Goal: Task Accomplishment & Management: Manage account settings

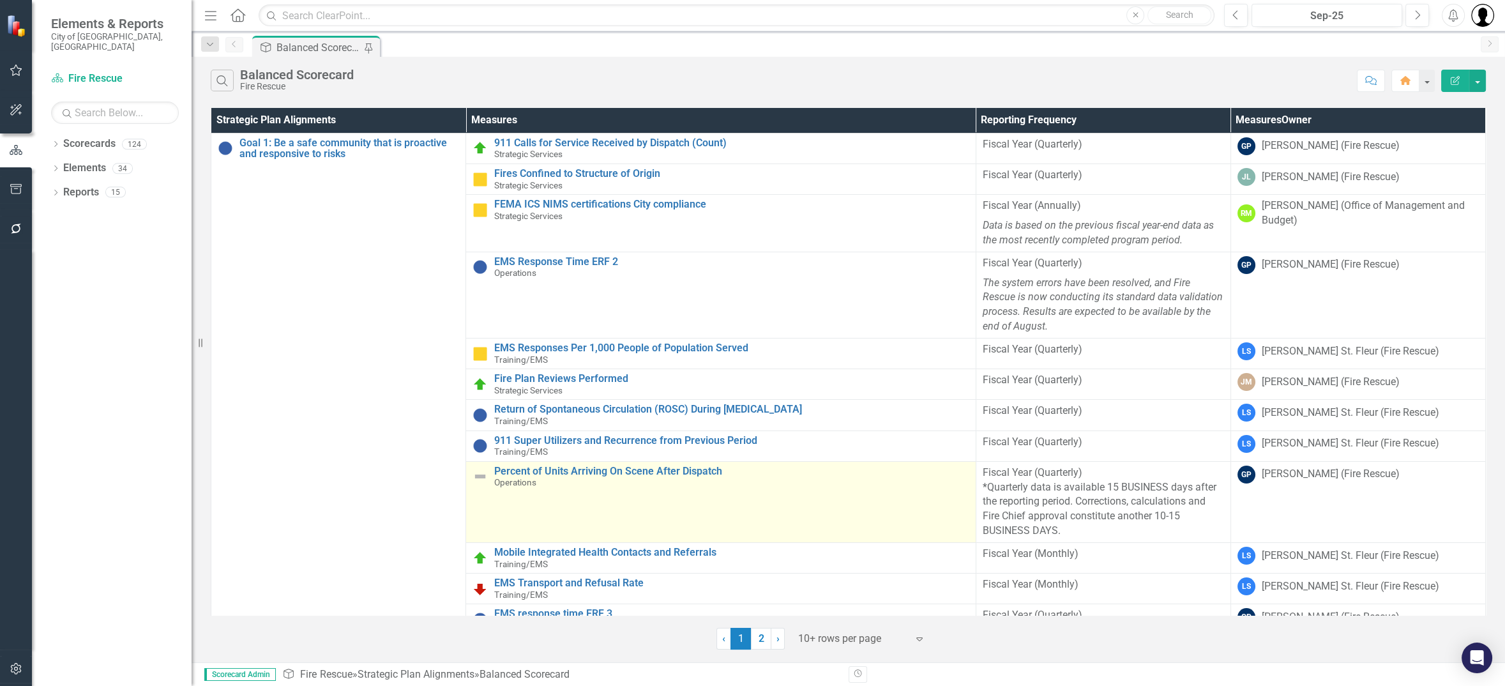
scroll to position [340, 0]
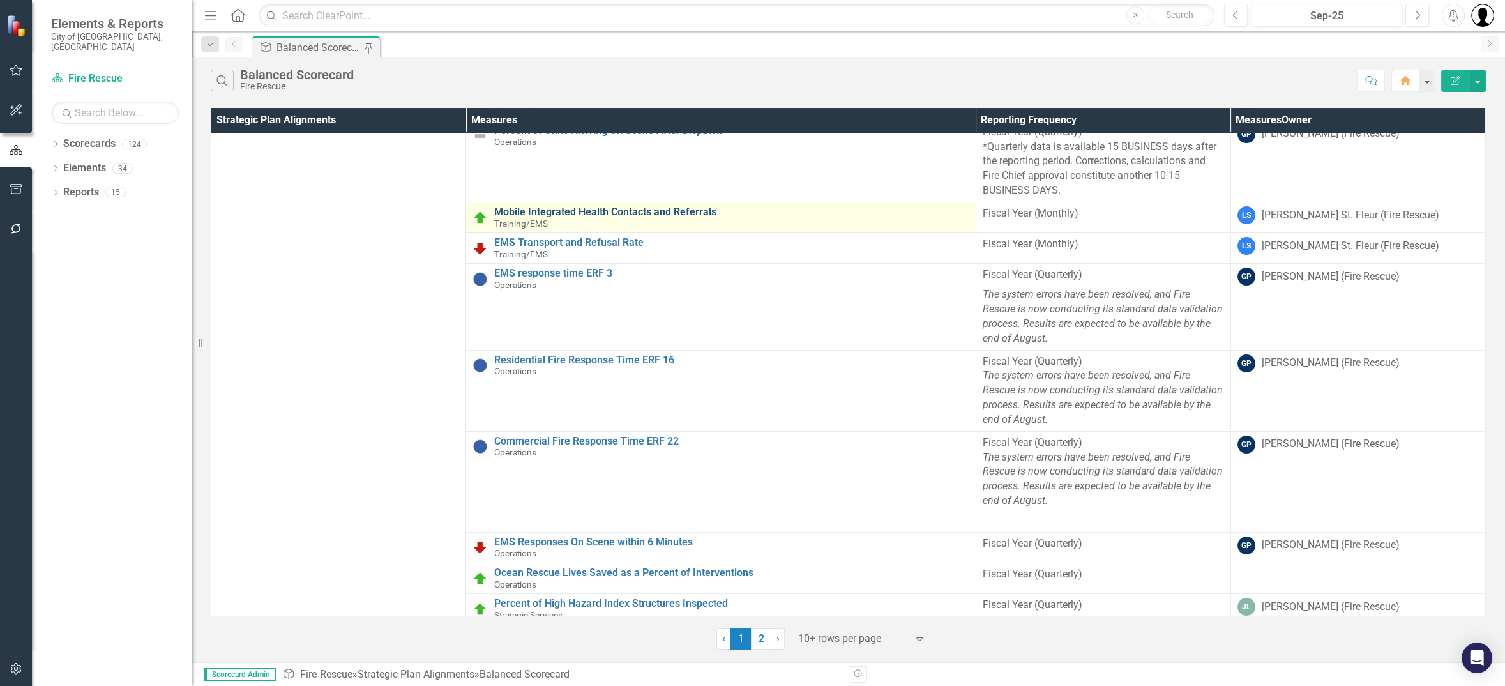
click at [616, 207] on link "Mobile Integrated Health Contacts and Referrals" at bounding box center [731, 211] width 474 height 11
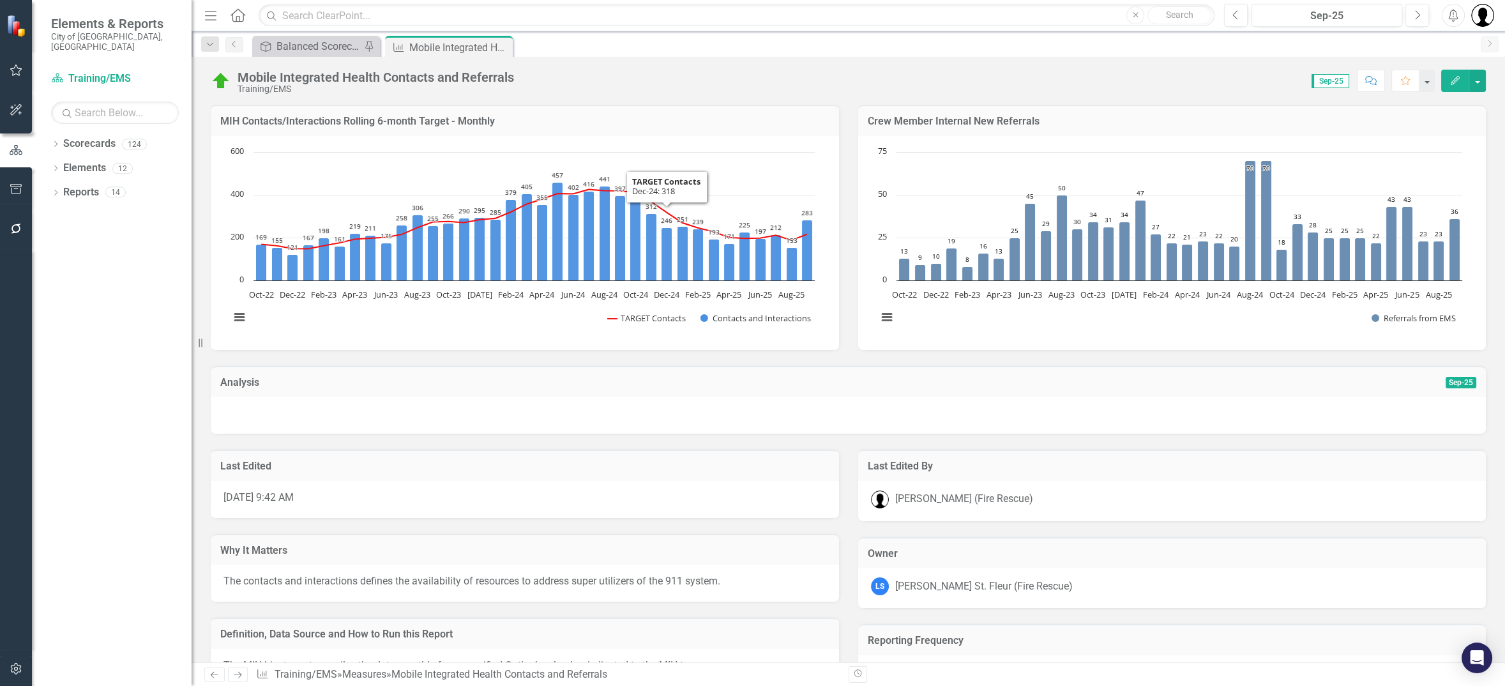
scroll to position [392, 0]
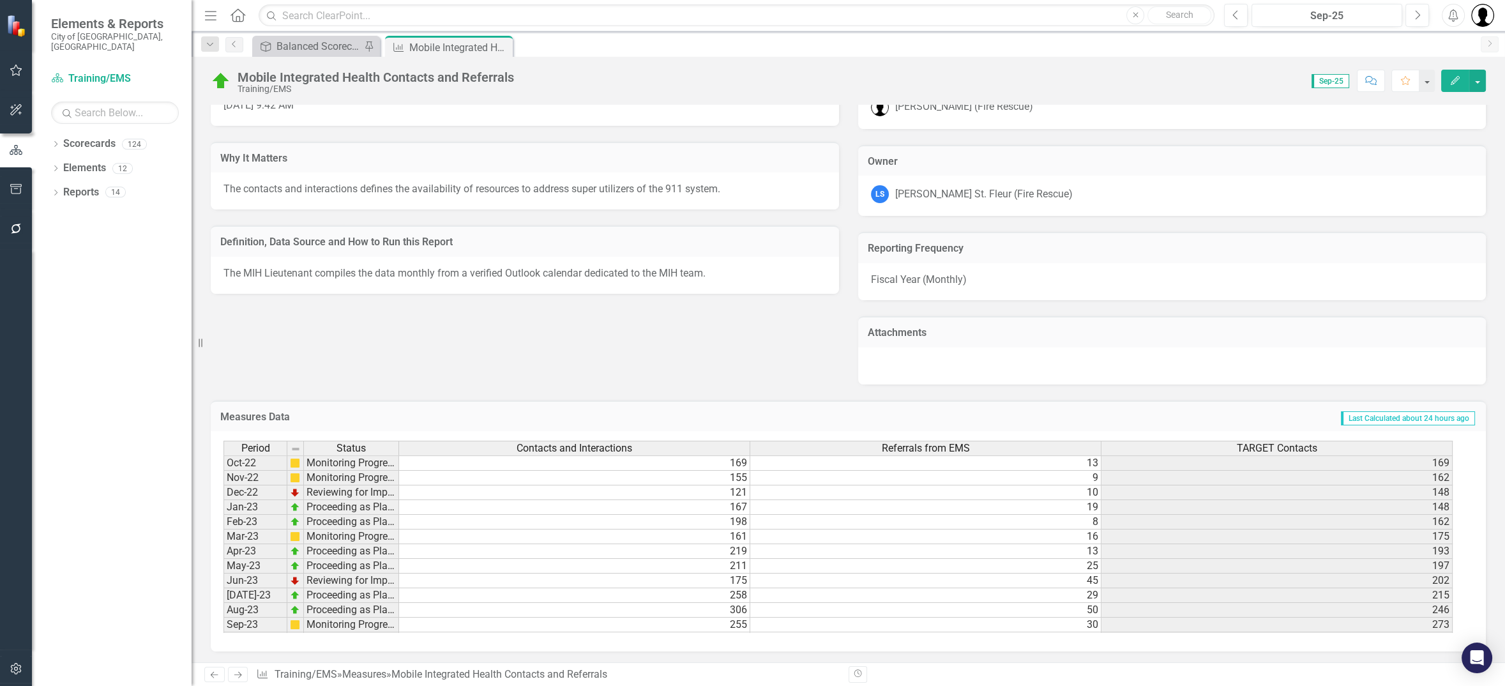
click at [589, 250] on div "Definition, Data Source and How to Run this Report" at bounding box center [525, 240] width 628 height 31
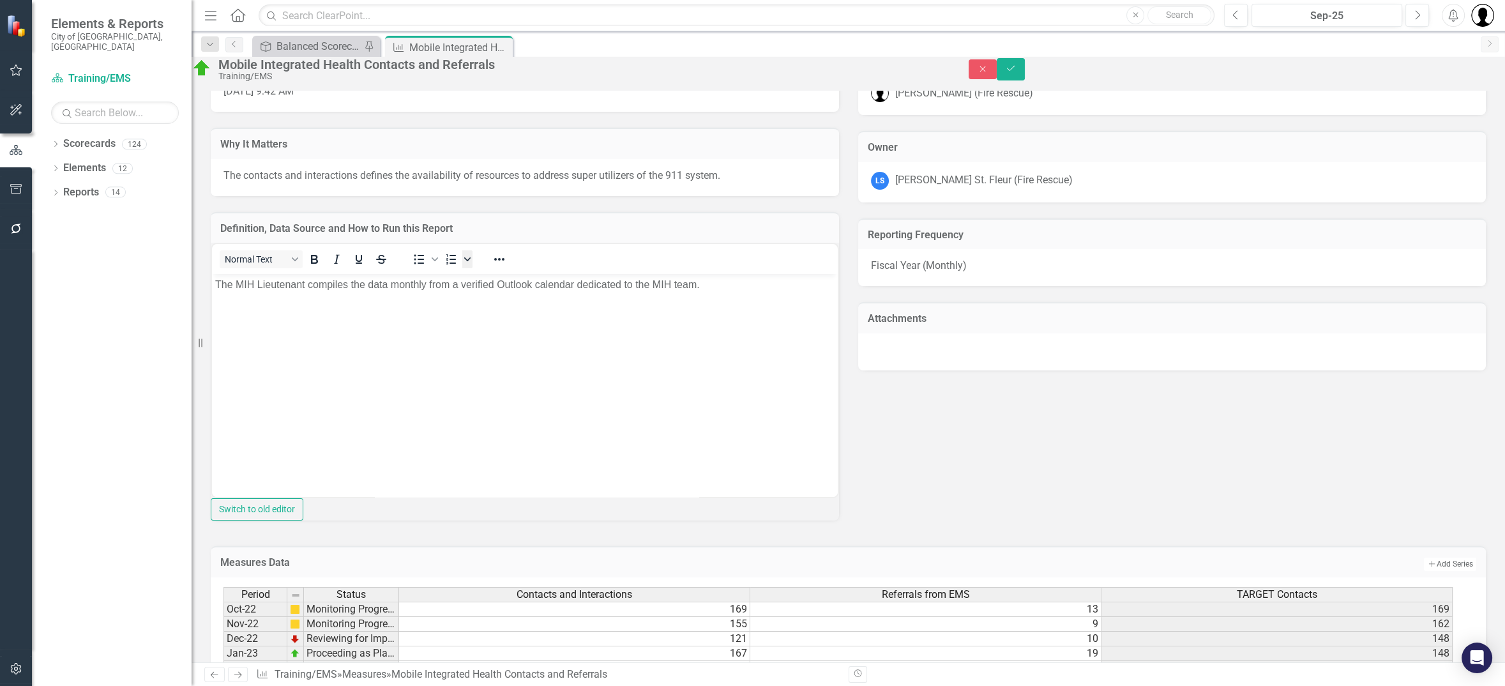
scroll to position [0, 0]
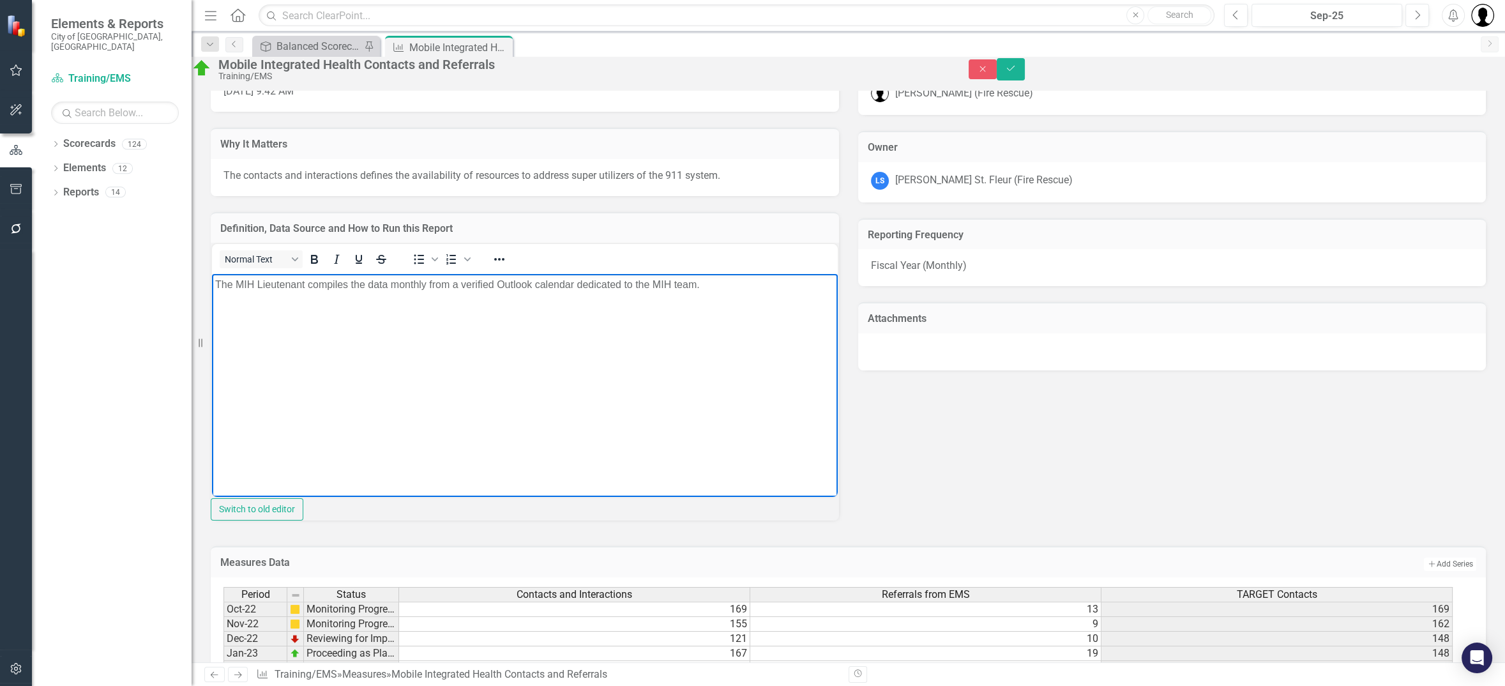
click at [748, 292] on p "The MIH Lieutenant compiles the data monthly from a verified Outlook calendar d…" at bounding box center [524, 284] width 619 height 15
click at [1025, 71] on button "Save" at bounding box center [1011, 69] width 28 height 22
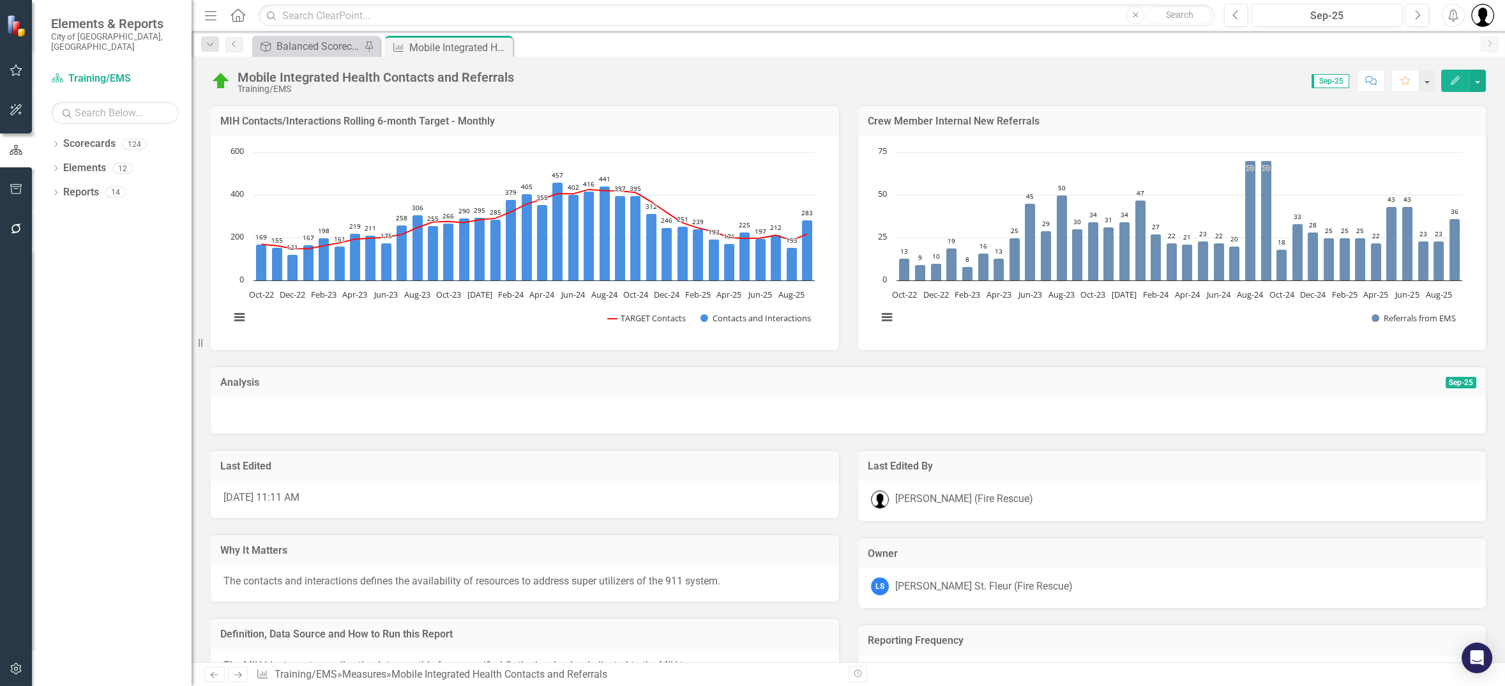
click at [702, 130] on td "MIH Contacts/Interactions Rolling 6-month Target - Monthly" at bounding box center [524, 122] width 609 height 17
click at [753, 49] on div "Strategic Plan Alignment Balanced Scorecard Pin Measures Mobile Integrated Heal…" at bounding box center [862, 46] width 1225 height 20
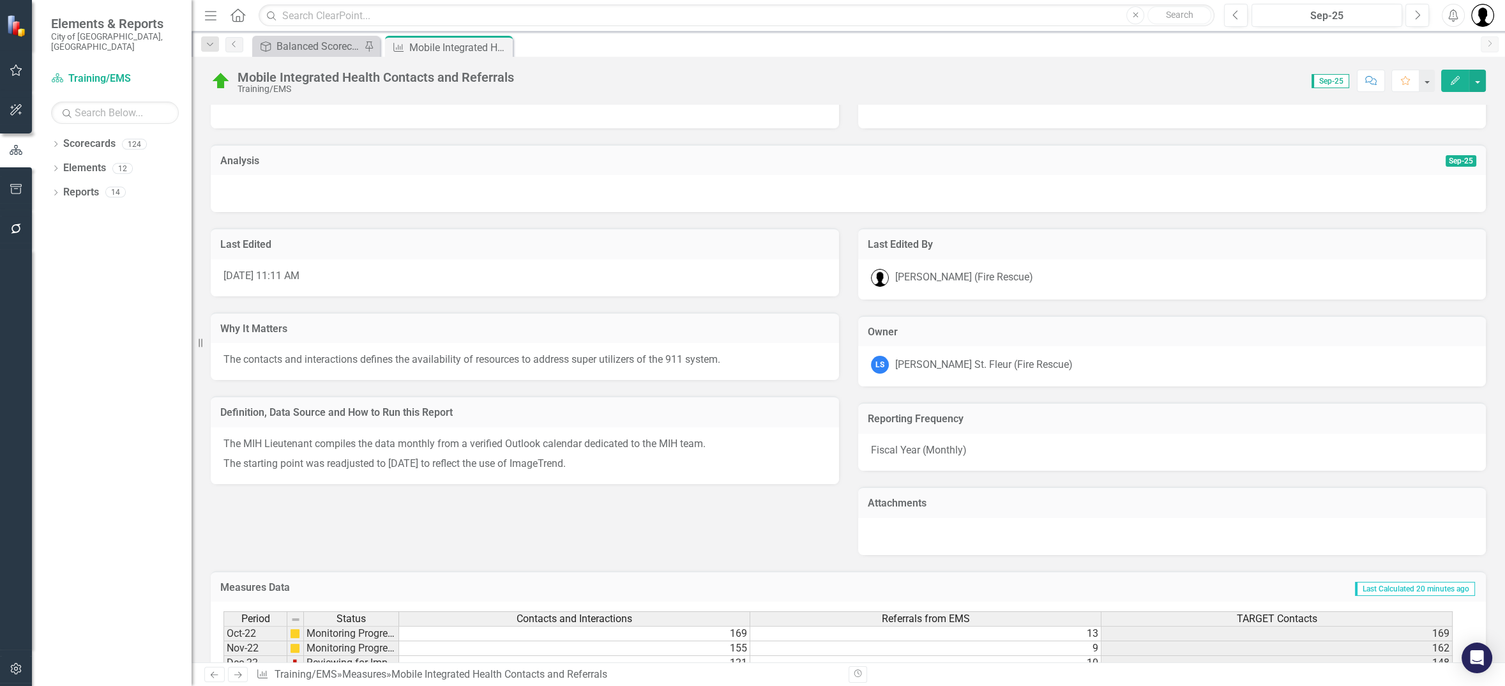
scroll to position [392, 0]
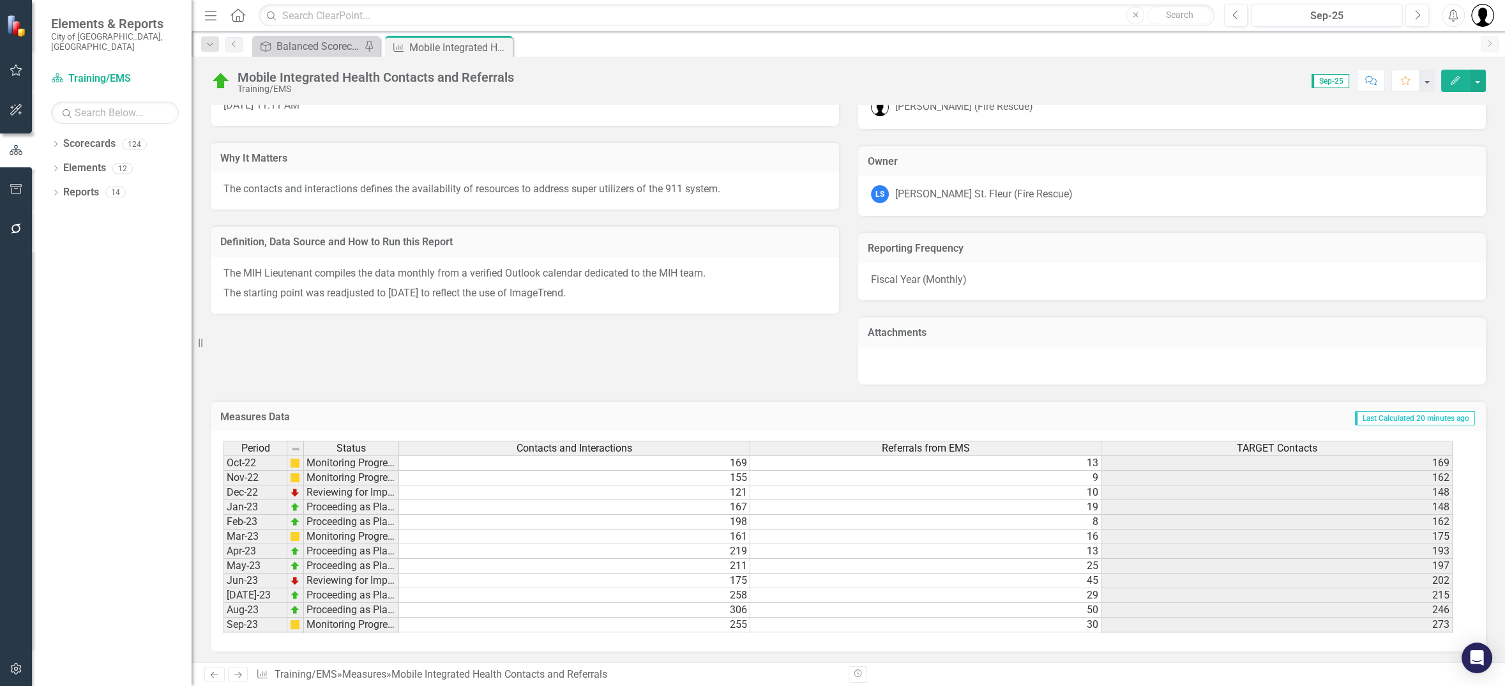
click at [474, 356] on div "Last Edited 10/7/25 @ 11:11 AM Why It Matters The contacts and interactions def…" at bounding box center [848, 213] width 1294 height 342
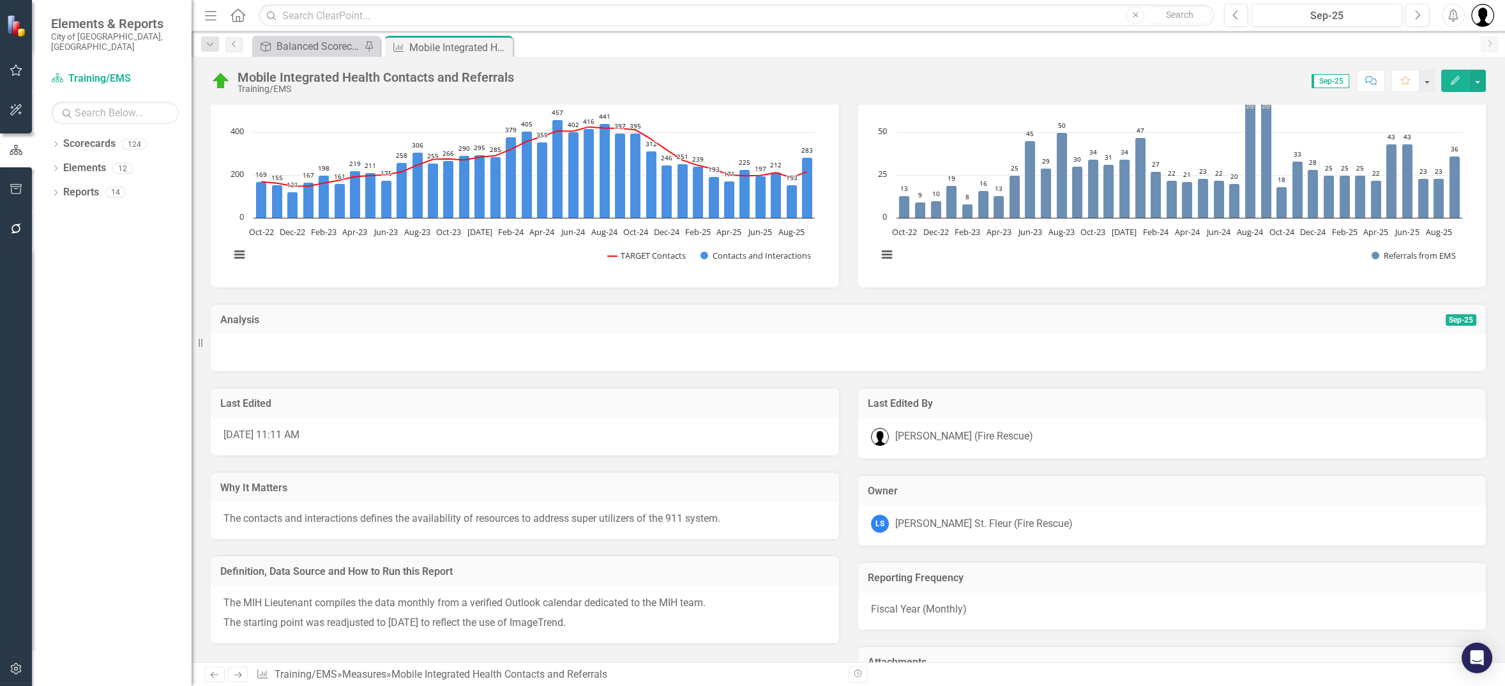
scroll to position [0, 0]
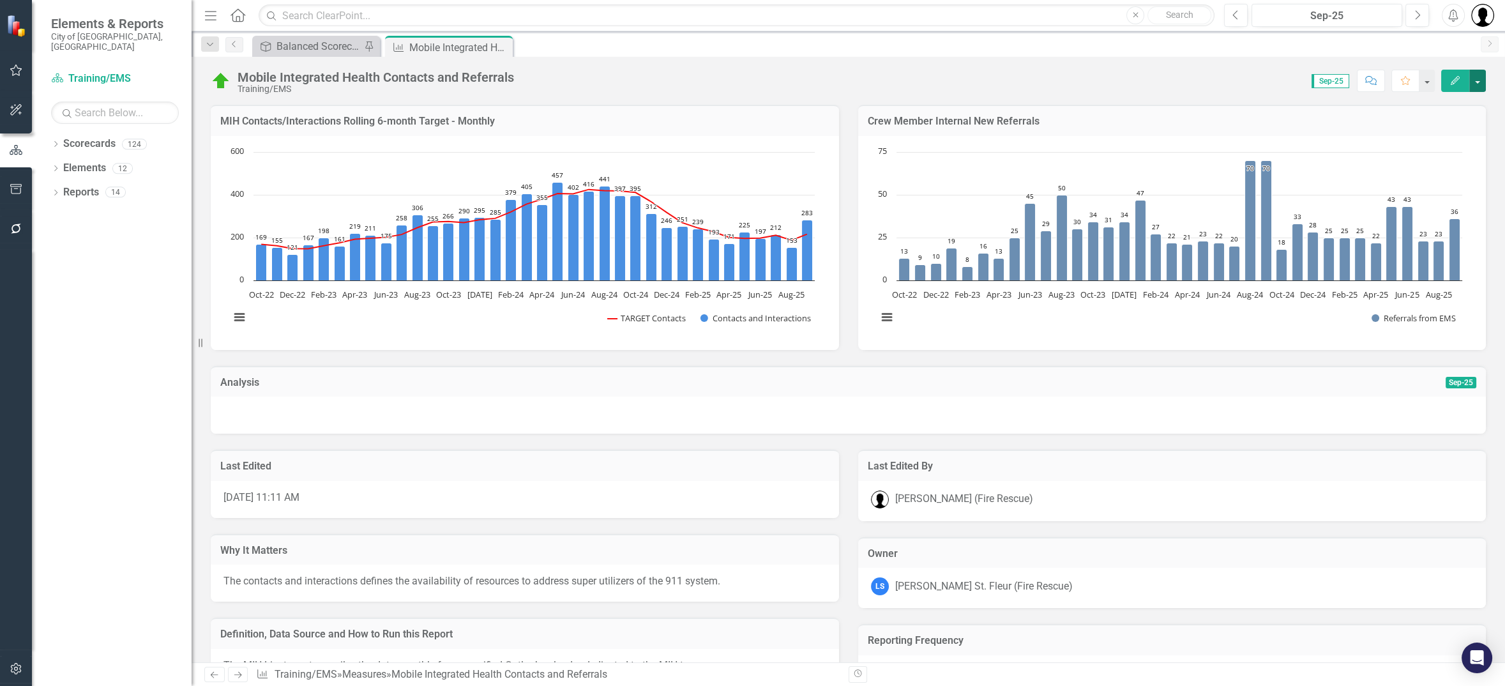
click at [1481, 79] on button "button" at bounding box center [1477, 81] width 17 height 22
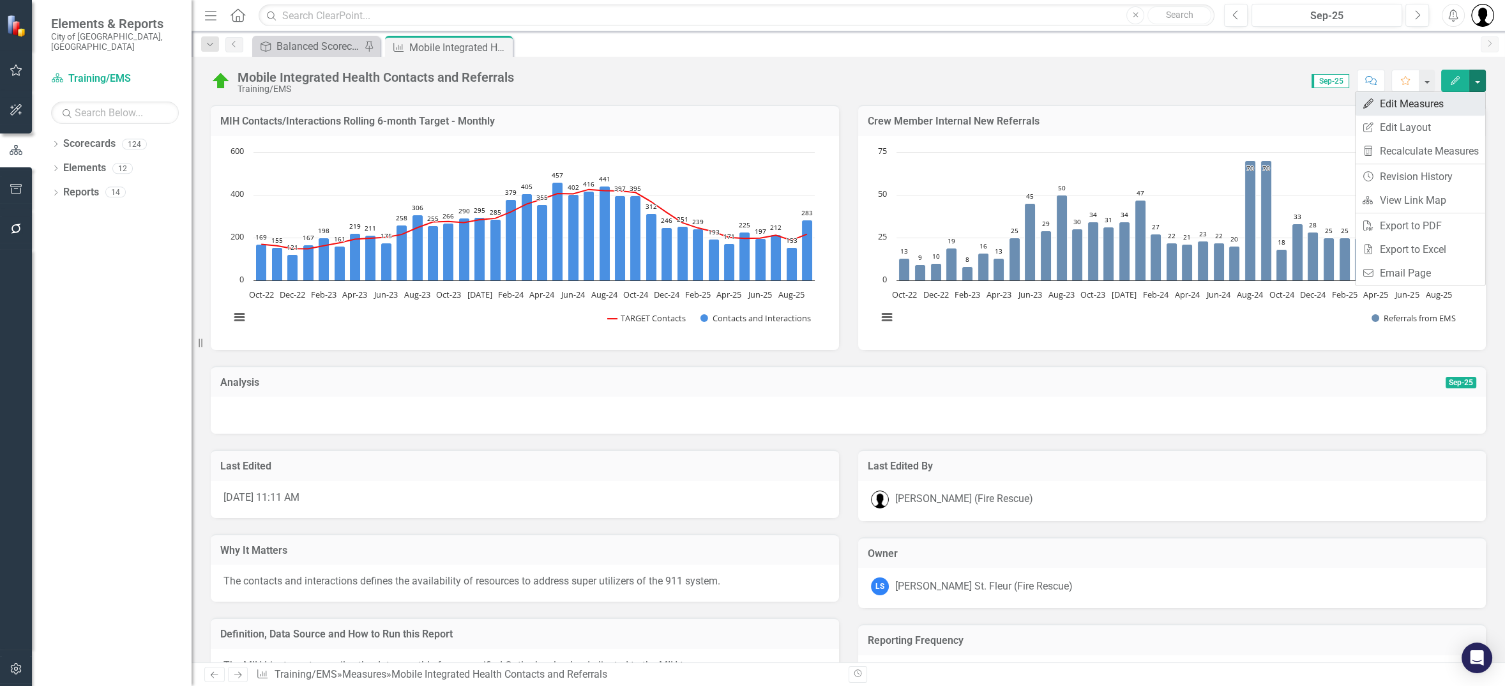
click at [1420, 102] on link "Edit Edit Measures" at bounding box center [1421, 104] width 130 height 24
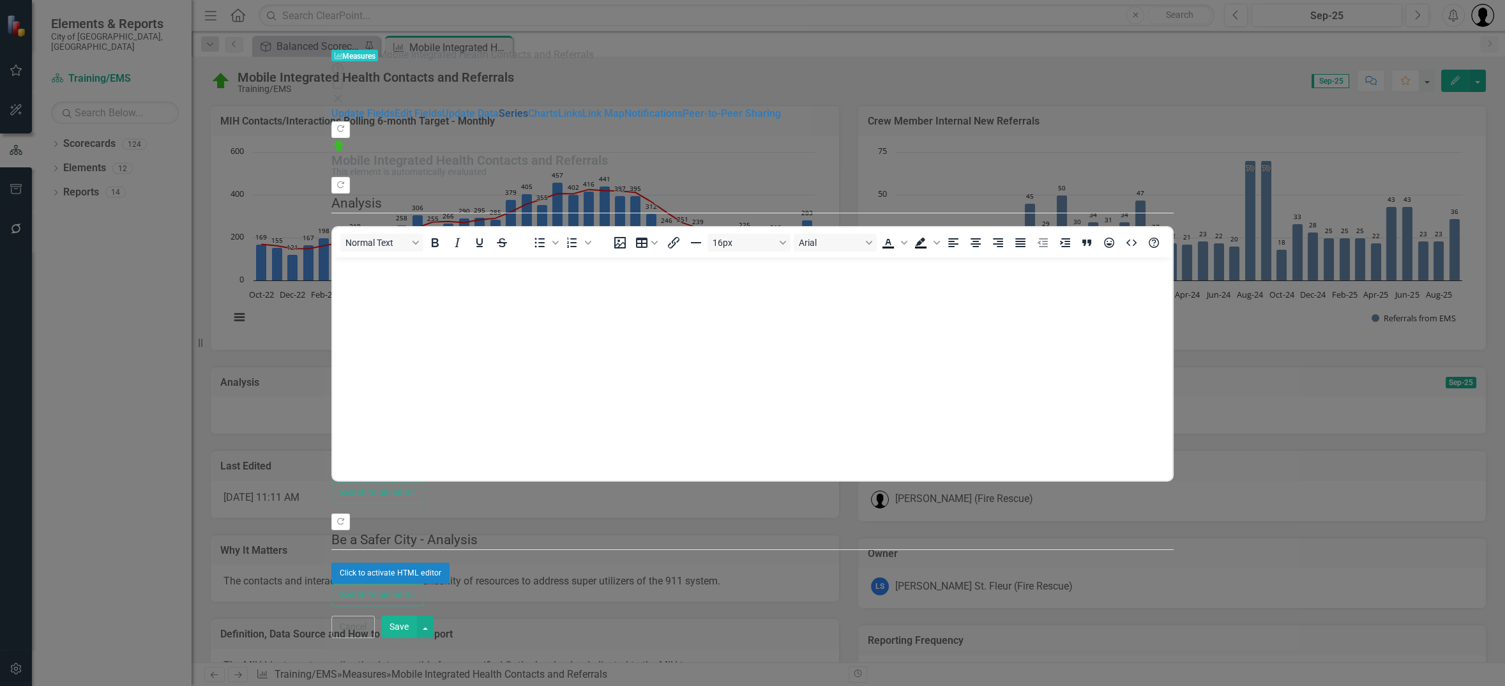
click at [499, 119] on link "Series" at bounding box center [513, 113] width 29 height 12
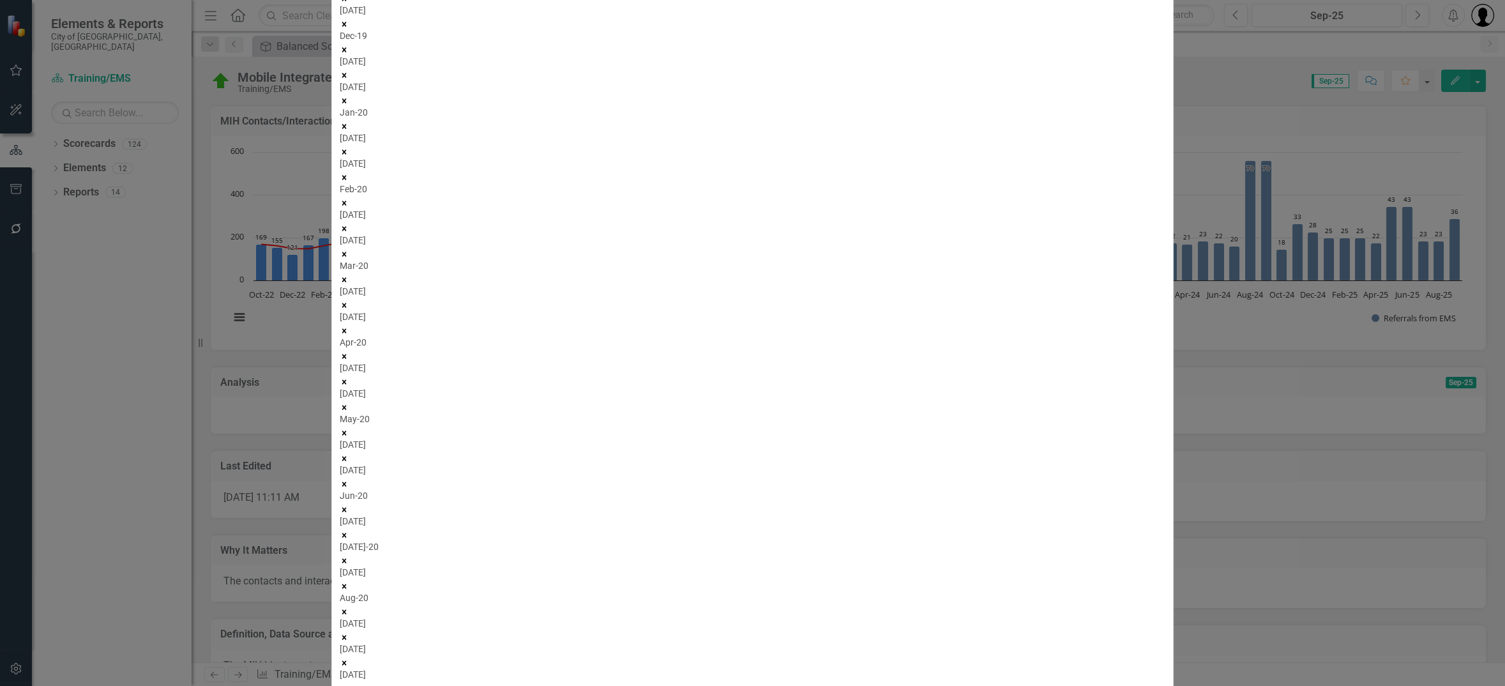
scroll to position [170, 0]
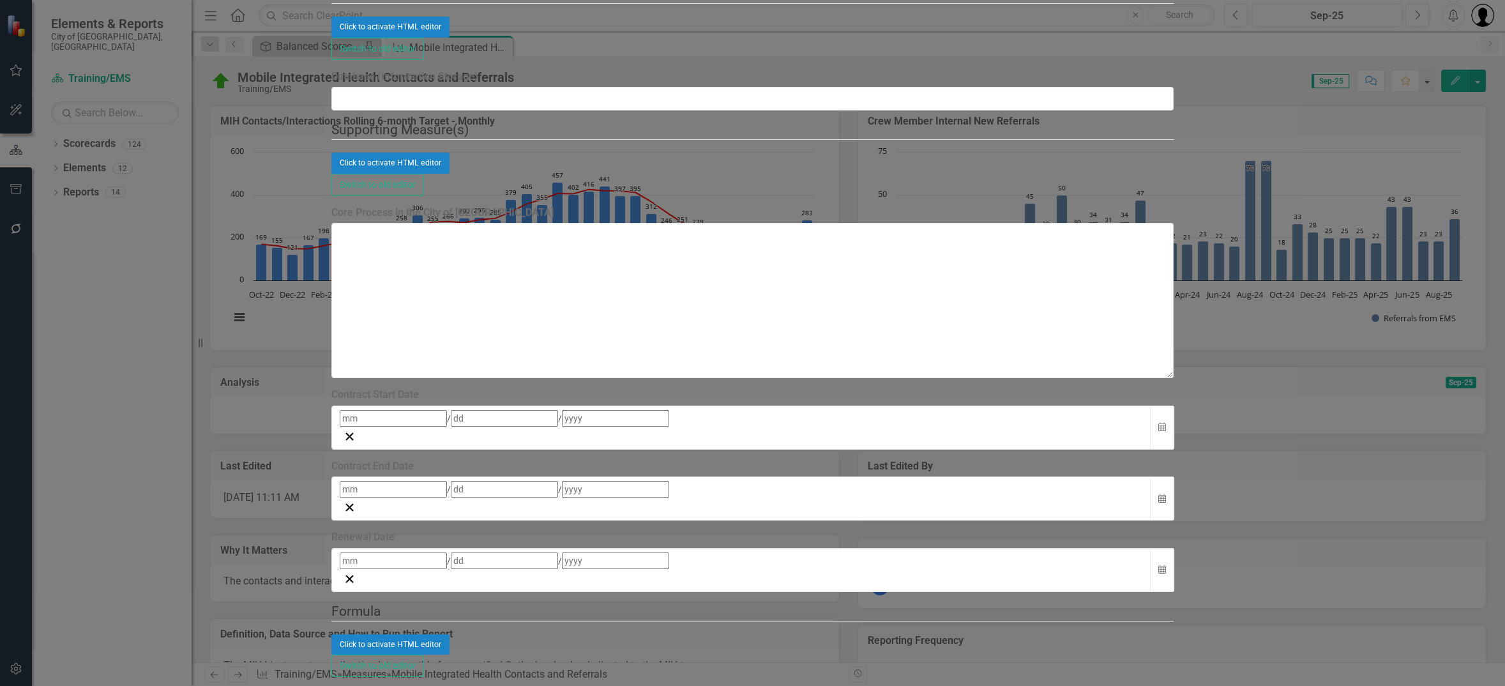
scroll to position [2156, 0]
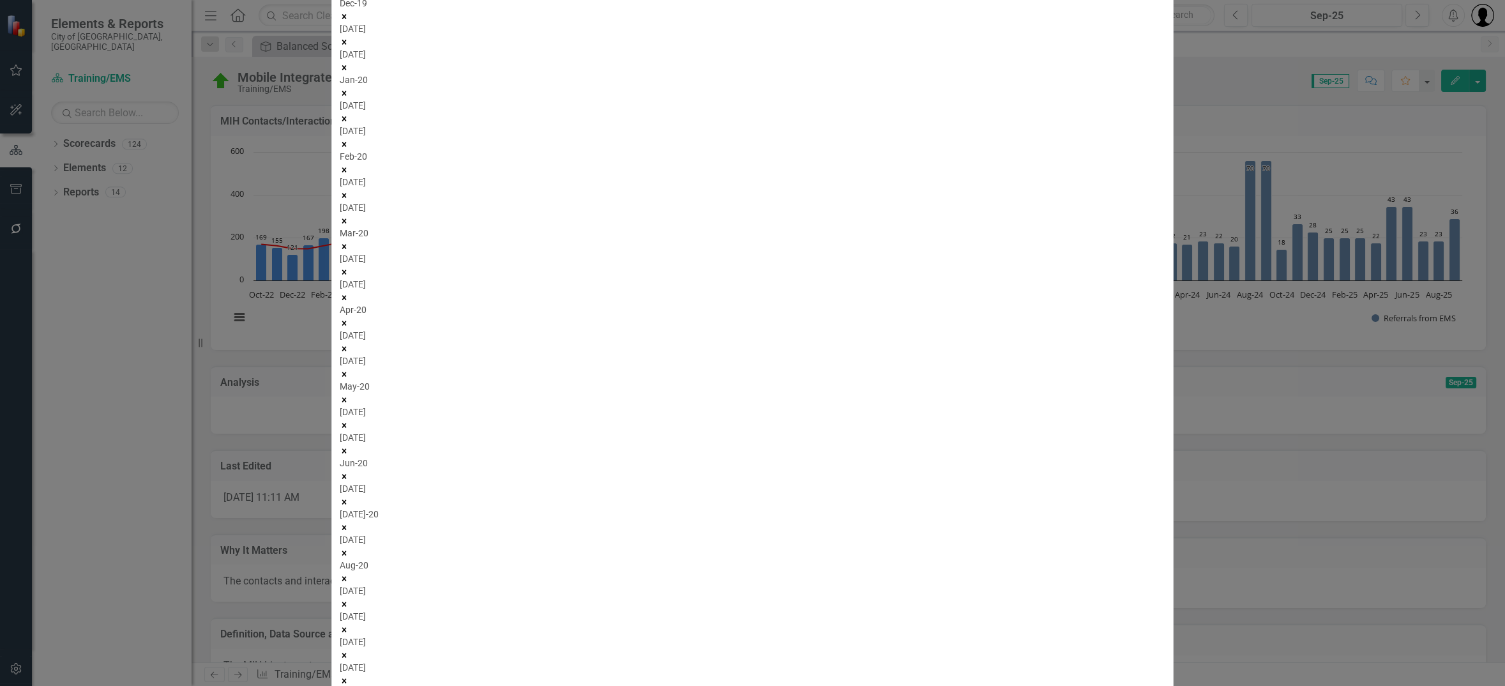
scroll to position [340, 0]
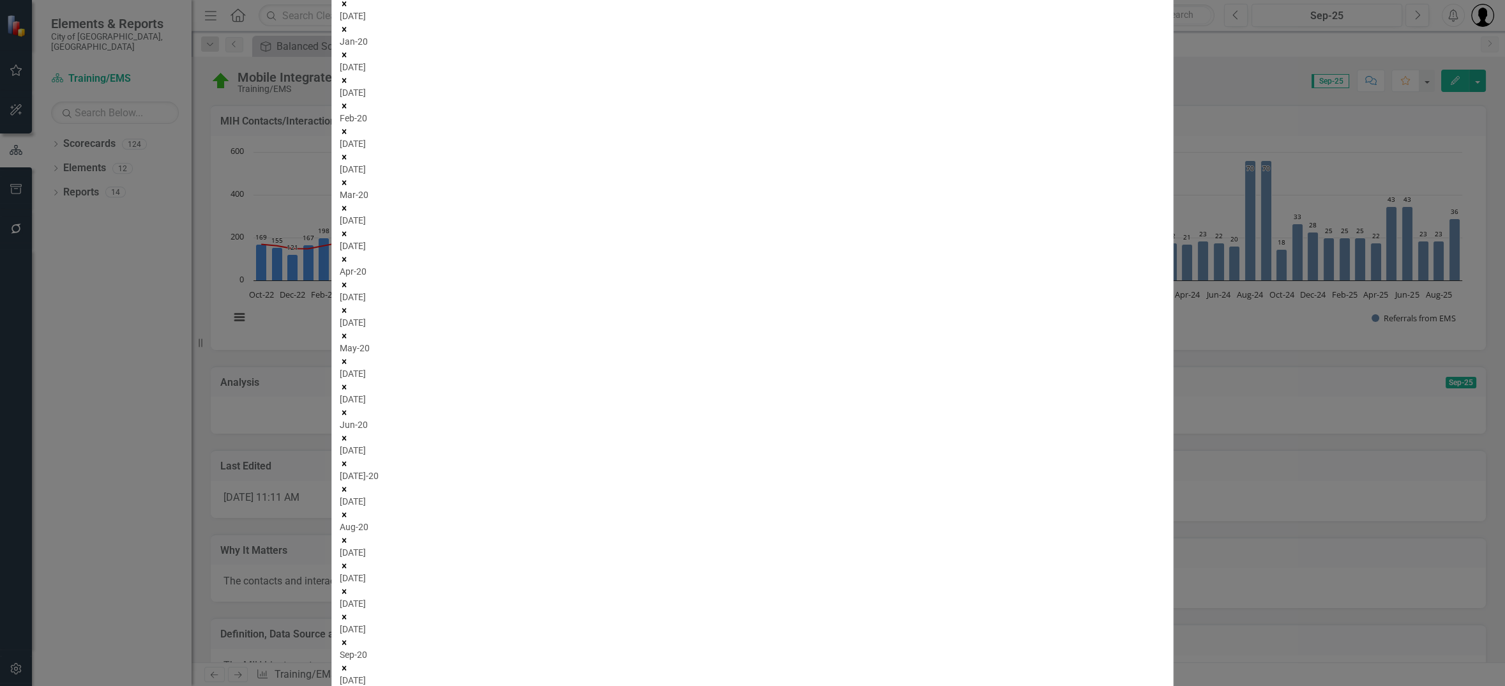
scroll to position [681, 0]
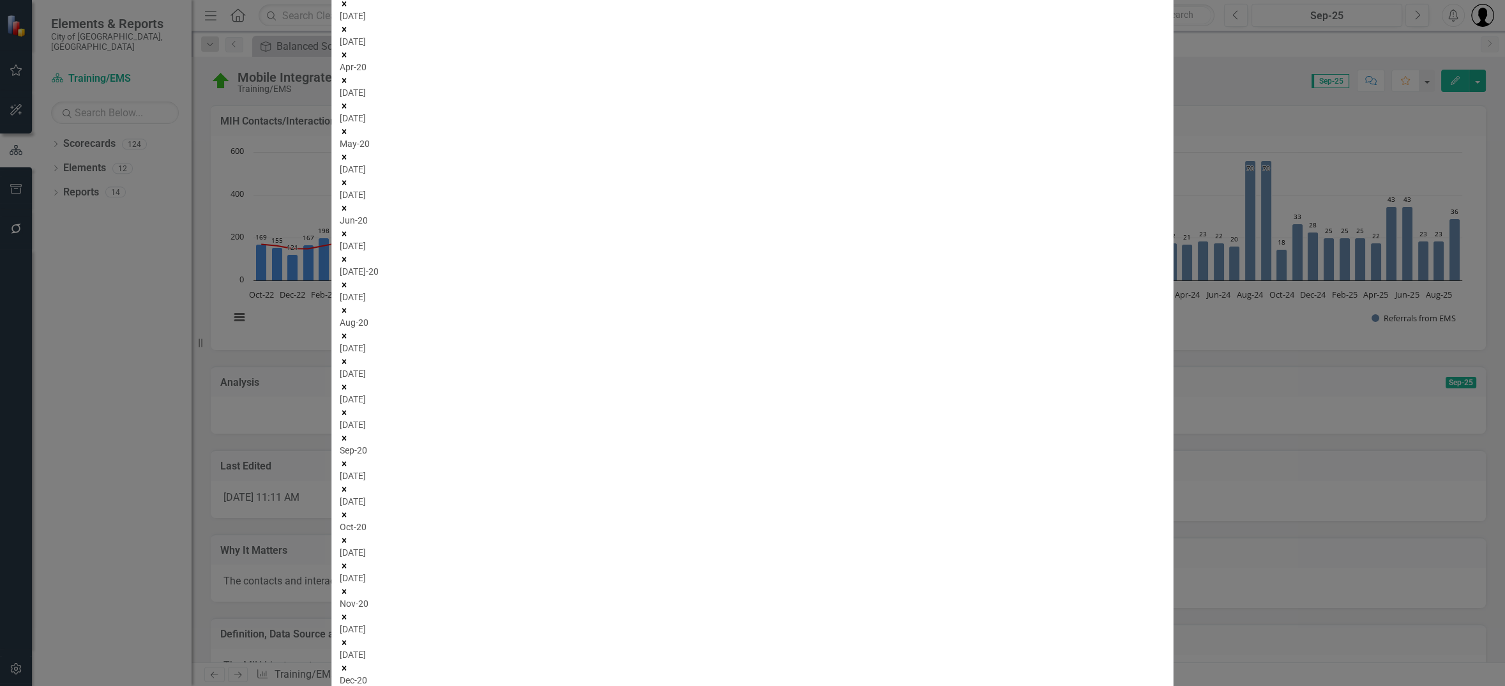
scroll to position [68, 0]
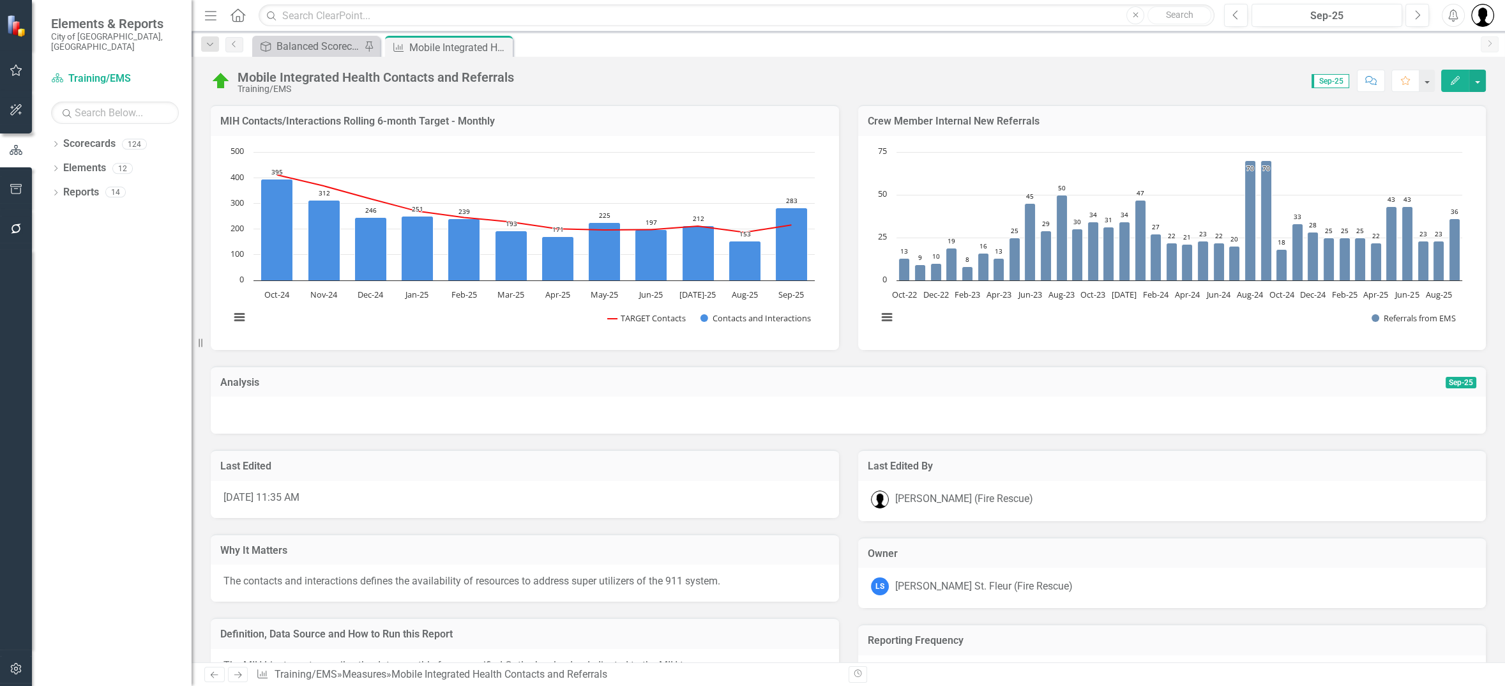
click at [1134, 123] on h3 "Crew Member Internal New Referrals" at bounding box center [1172, 121] width 609 height 11
click at [1134, 125] on h3 "Crew Member Internal New Referrals" at bounding box center [1172, 121] width 609 height 11
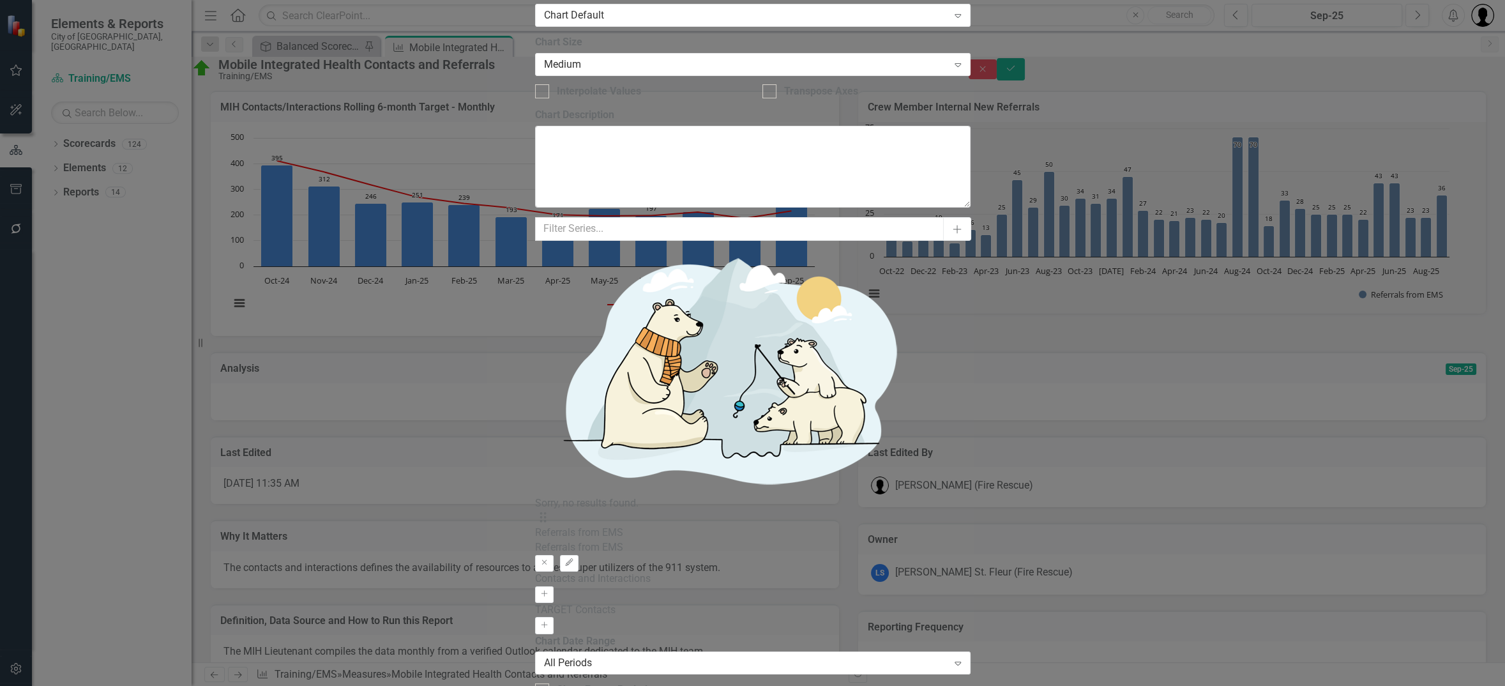
scroll to position [2471, 0]
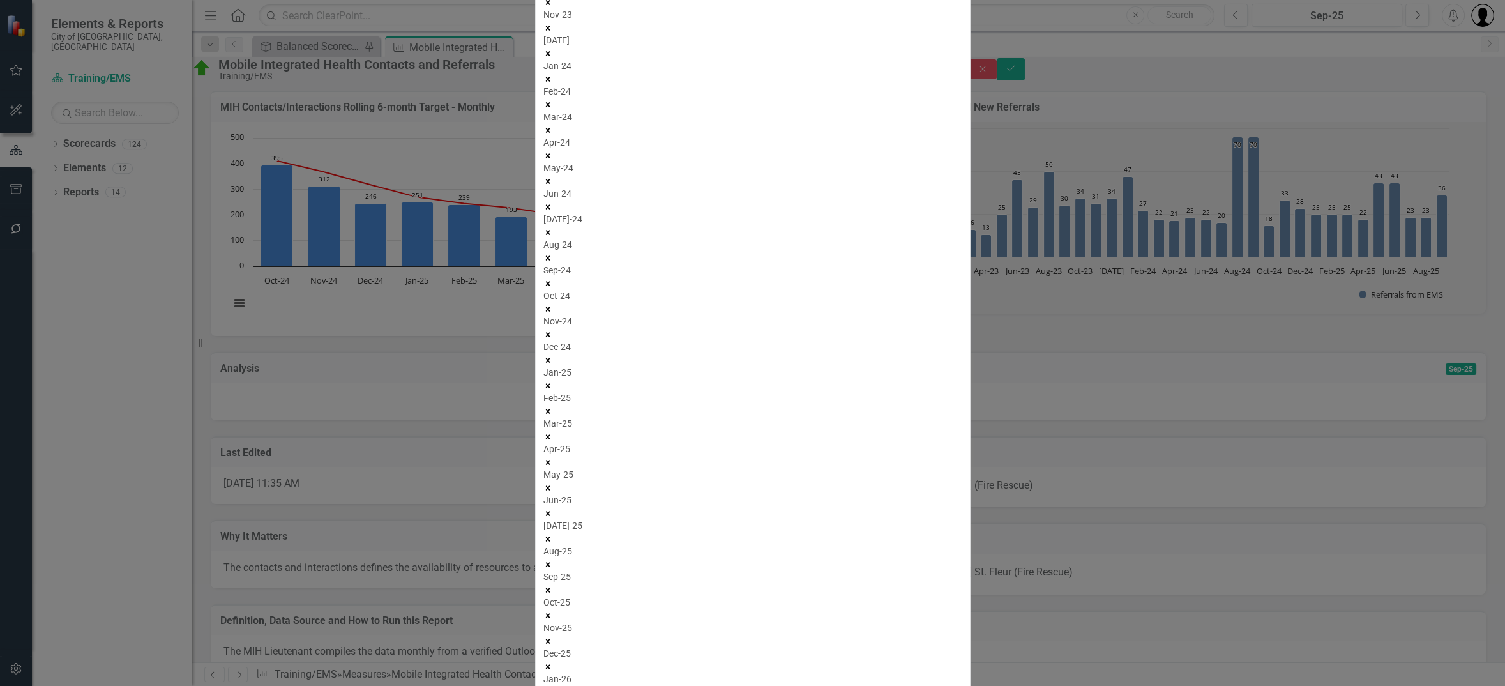
drag, startPoint x: 599, startPoint y: 167, endPoint x: 616, endPoint y: 172, distance: 18.0
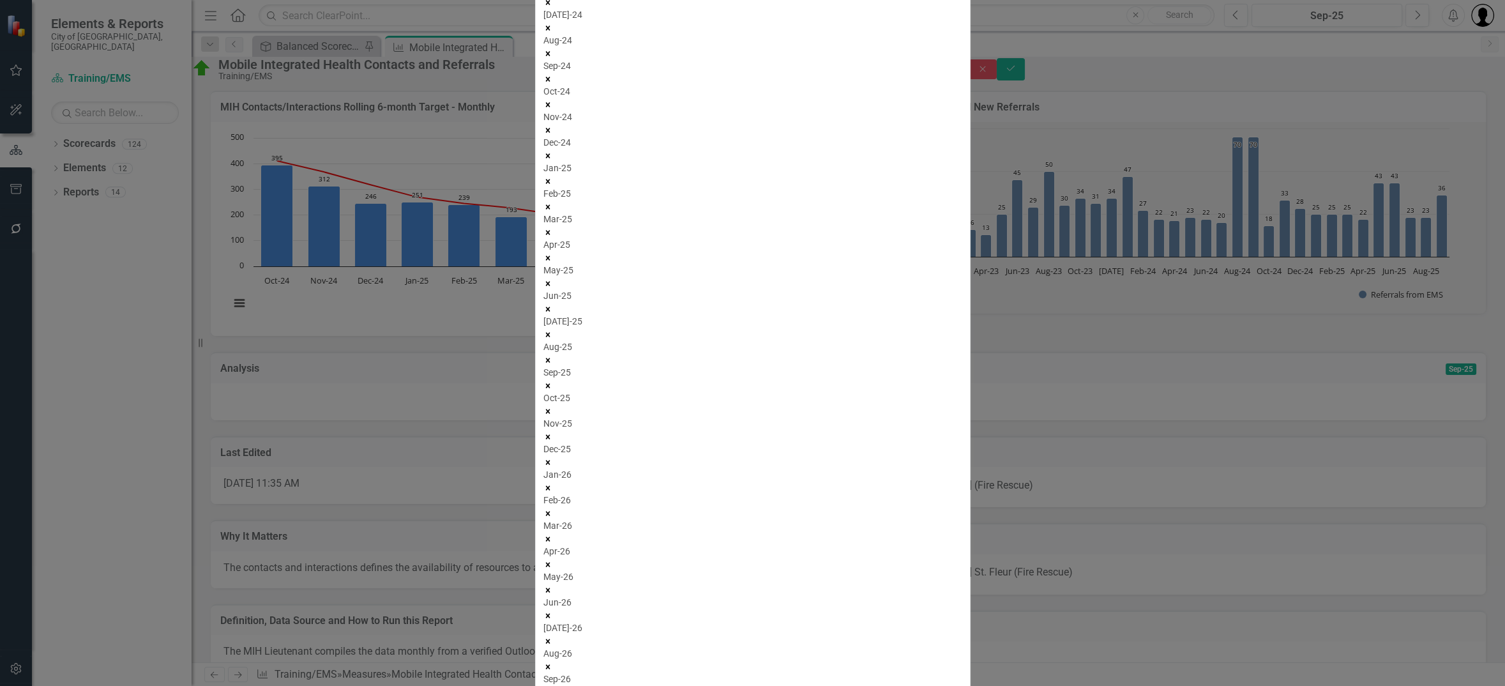
click at [552, 7] on icon "Remove Jun-24" at bounding box center [547, 2] width 9 height 9
click at [552, 20] on icon "Remove Jul-24" at bounding box center [547, 15] width 9 height 9
click at [552, 33] on icon "Remove Aug-24" at bounding box center [547, 28] width 9 height 9
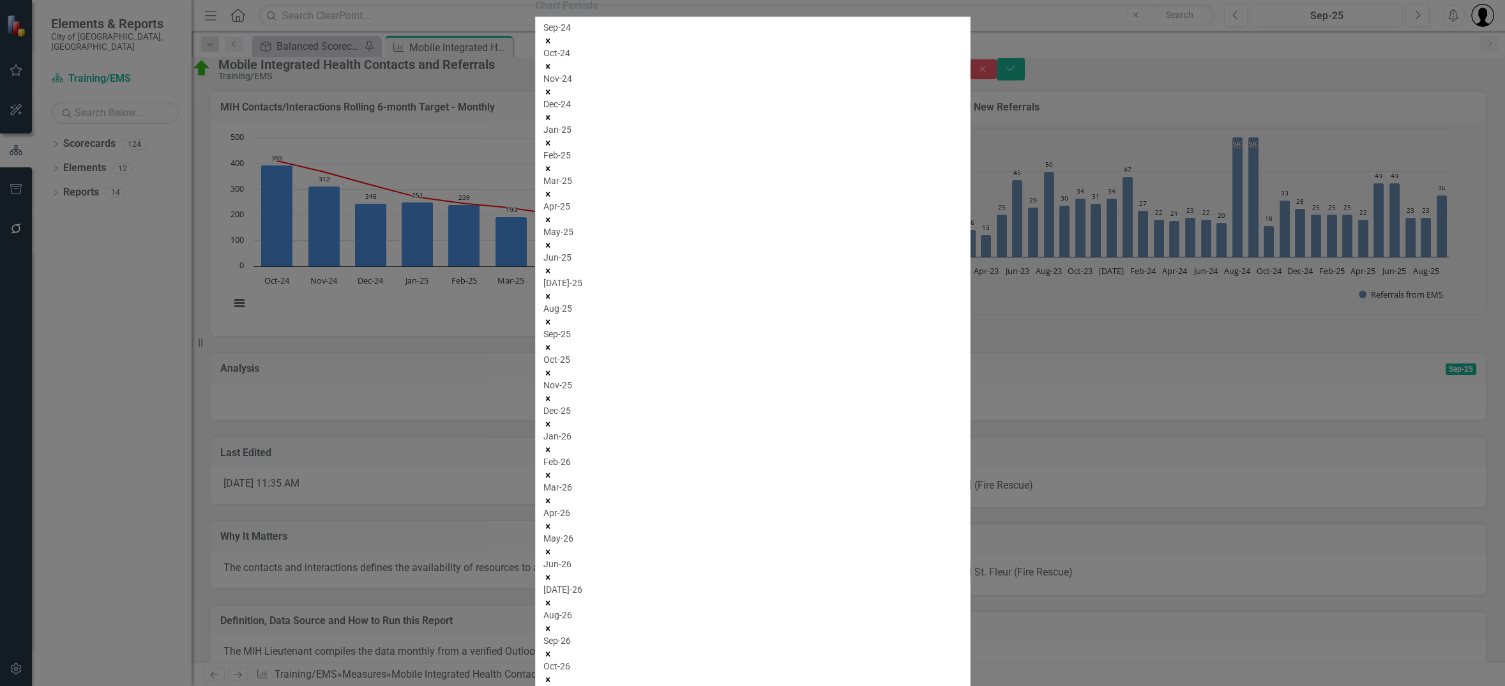
click at [552, 45] on icon "Remove Sep-24" at bounding box center [547, 40] width 9 height 9
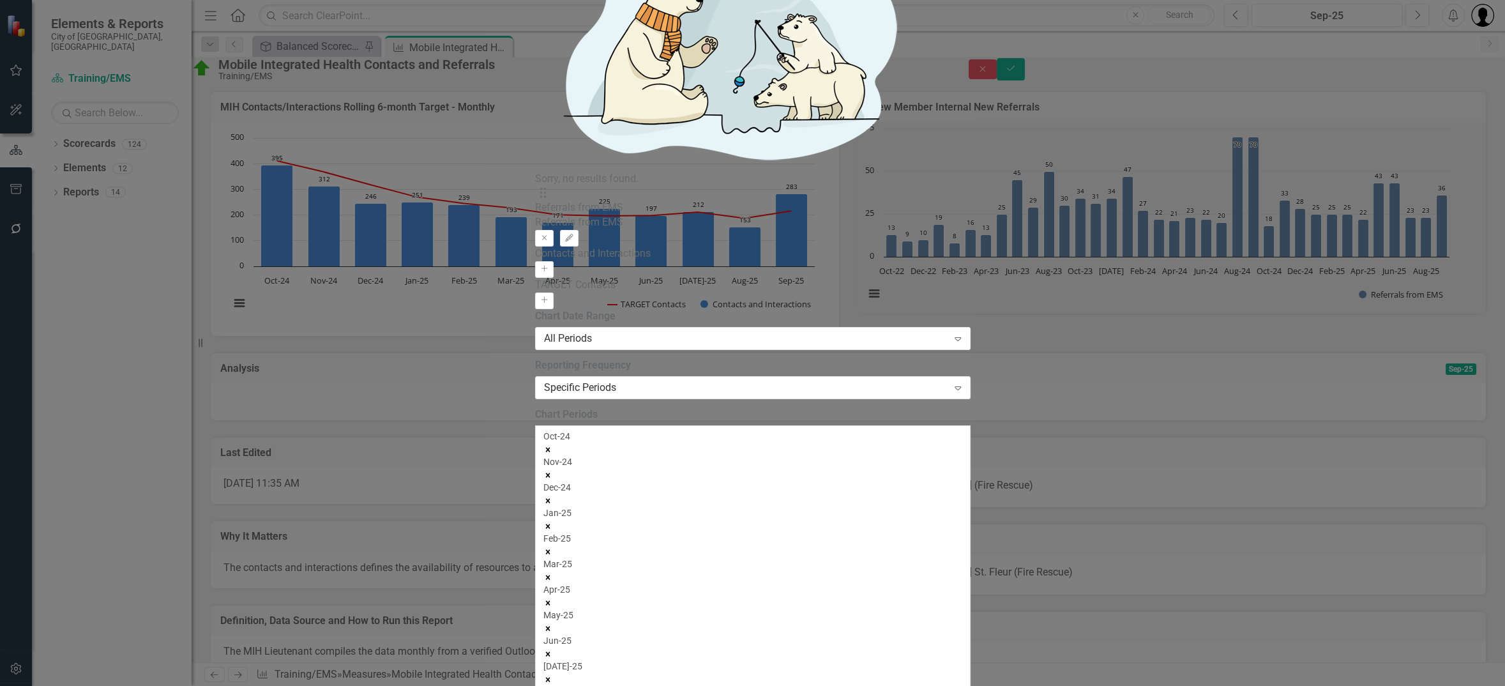
drag, startPoint x: 788, startPoint y: 240, endPoint x: 770, endPoint y: 241, distance: 18.6
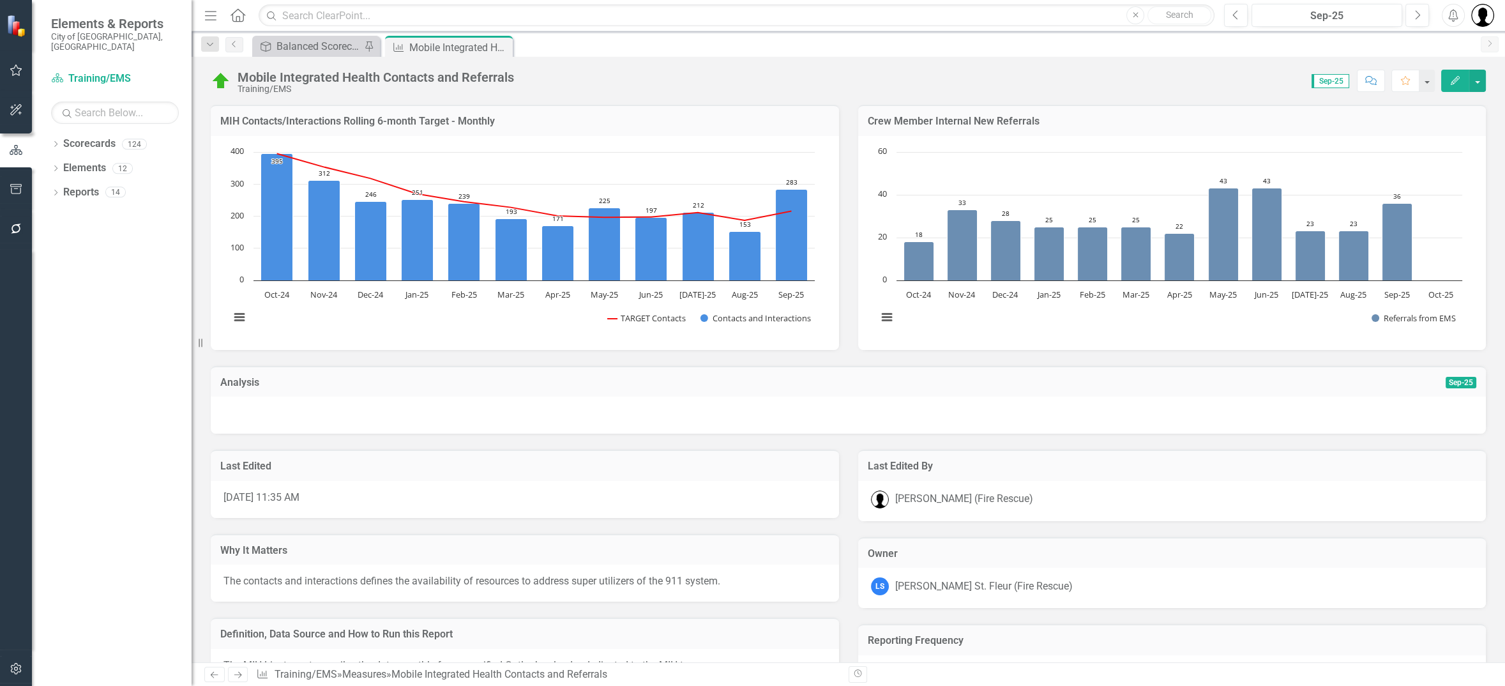
click at [1180, 419] on div at bounding box center [848, 415] width 1275 height 37
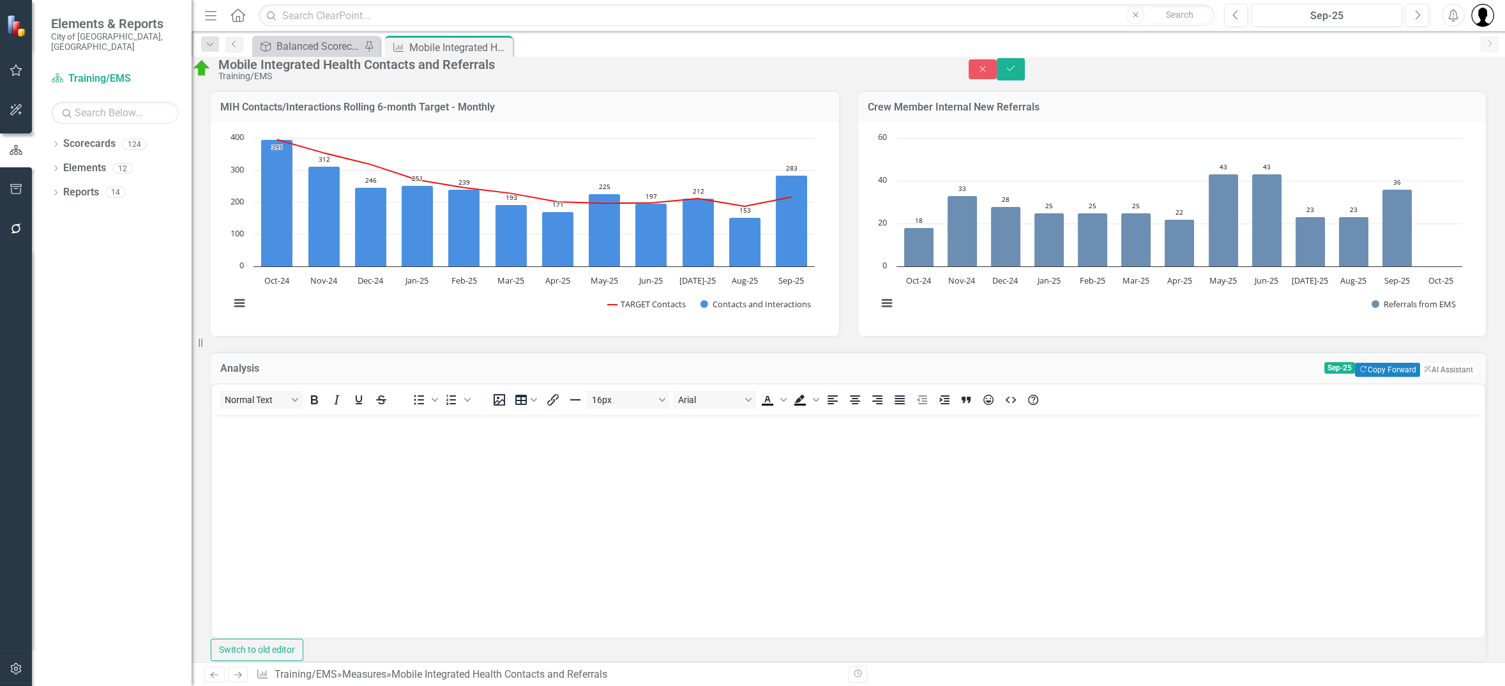
scroll to position [0, 0]
click at [1430, 377] on button "ClearPoint AI AI Assistant" at bounding box center [1447, 370] width 57 height 14
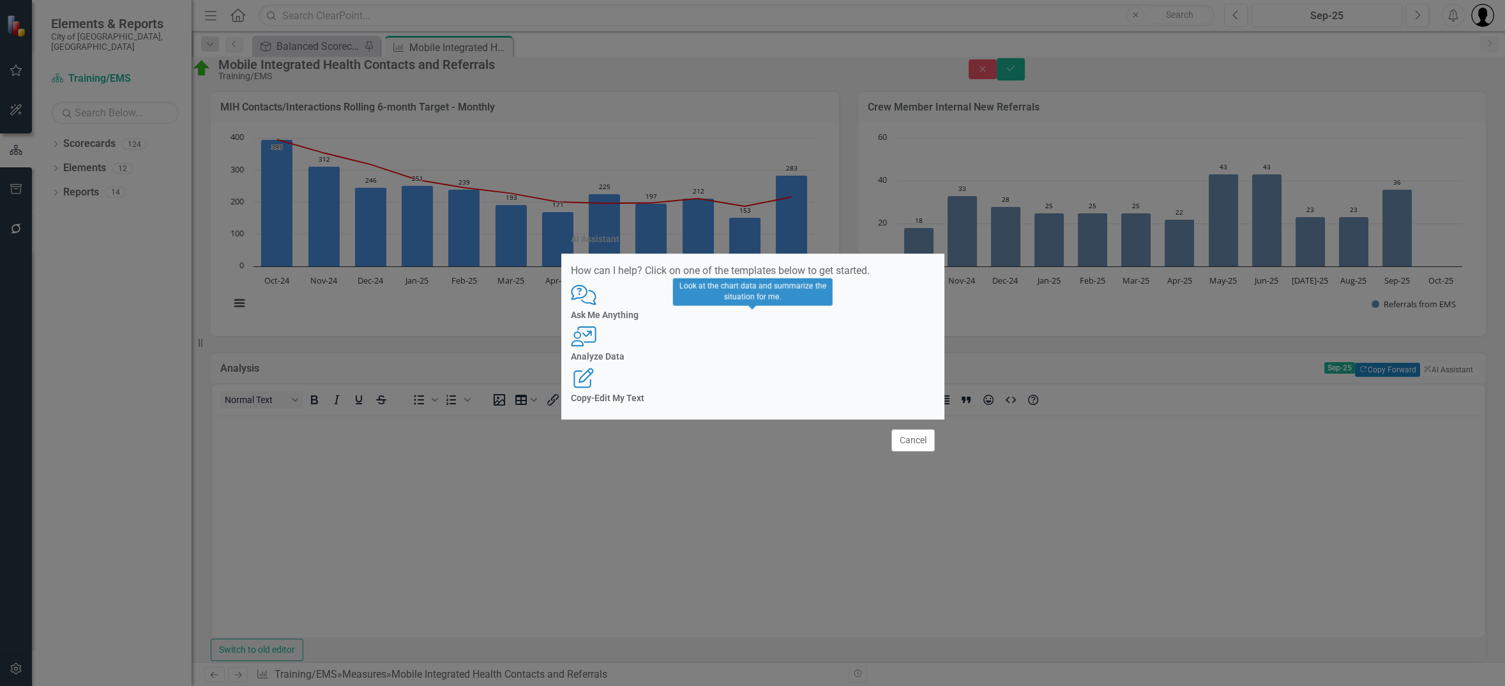
click at [747, 350] on div "User with Chart Analyze Data" at bounding box center [753, 343] width 364 height 35
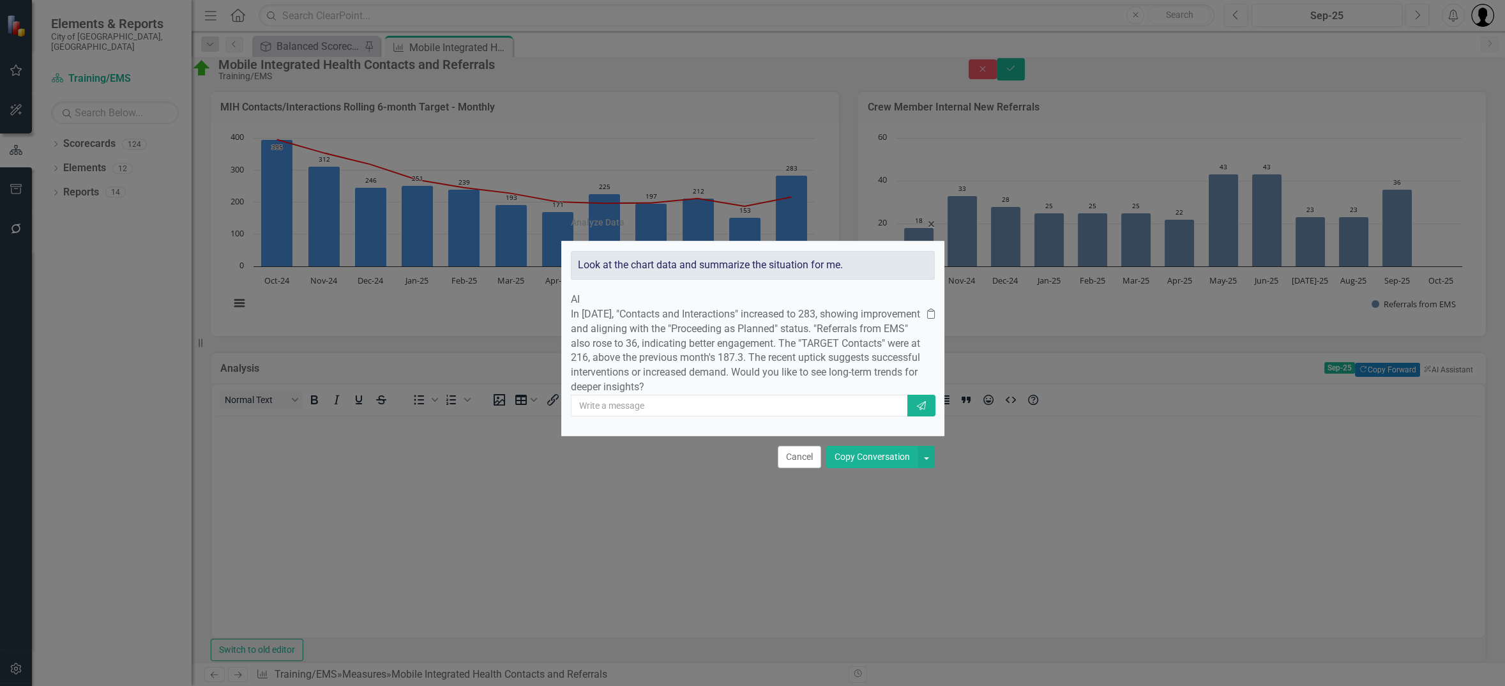
click at [842, 468] on button "Copy Conversation" at bounding box center [872, 457] width 92 height 22
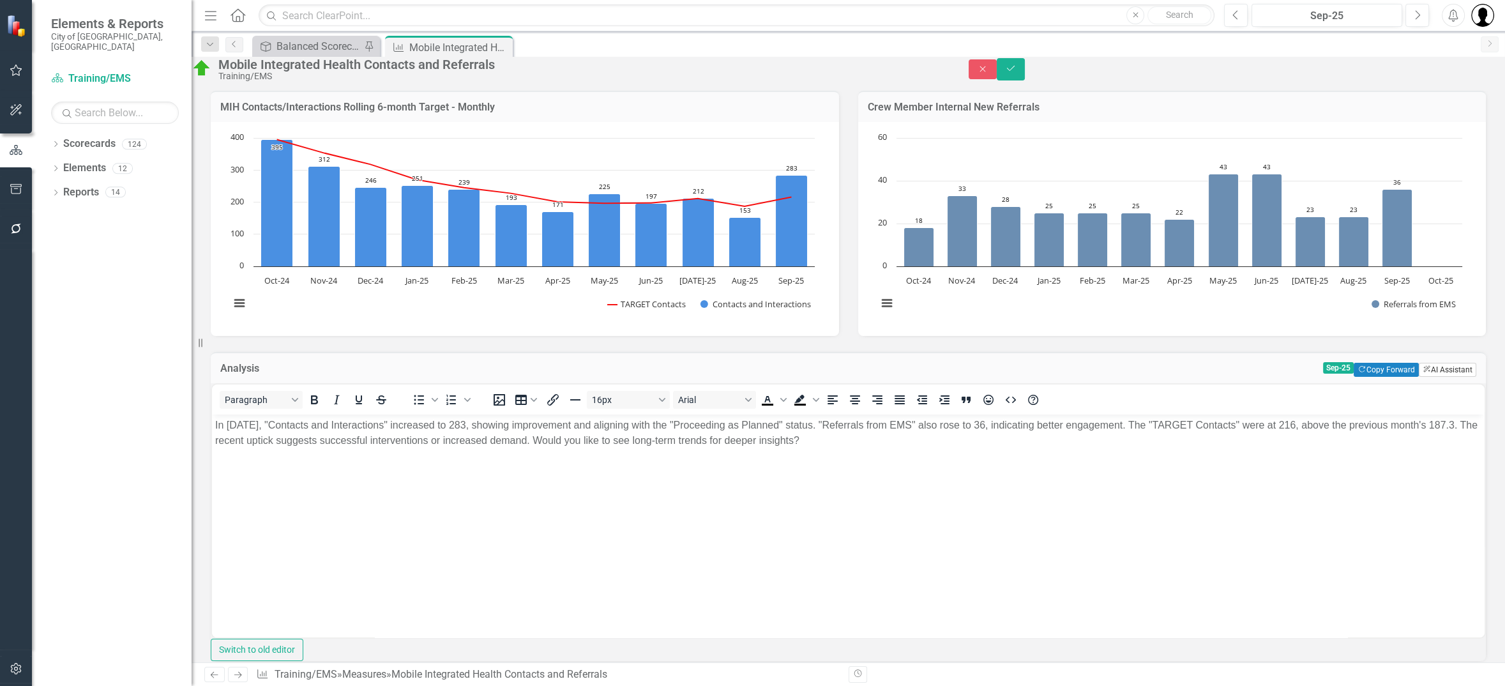
click at [1445, 377] on button "ClearPoint AI AI Assistant" at bounding box center [1447, 370] width 57 height 14
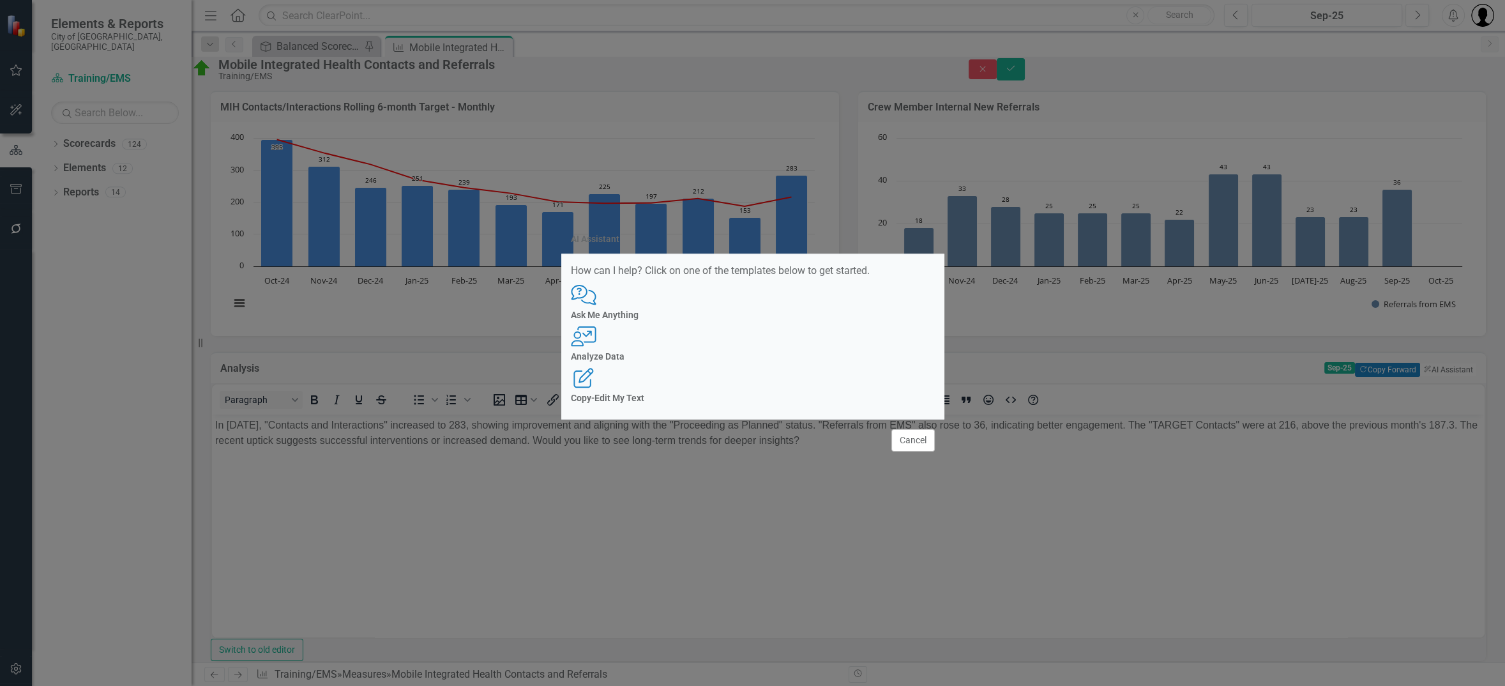
click at [762, 358] on h4 "Analyze Data" at bounding box center [753, 357] width 364 height 10
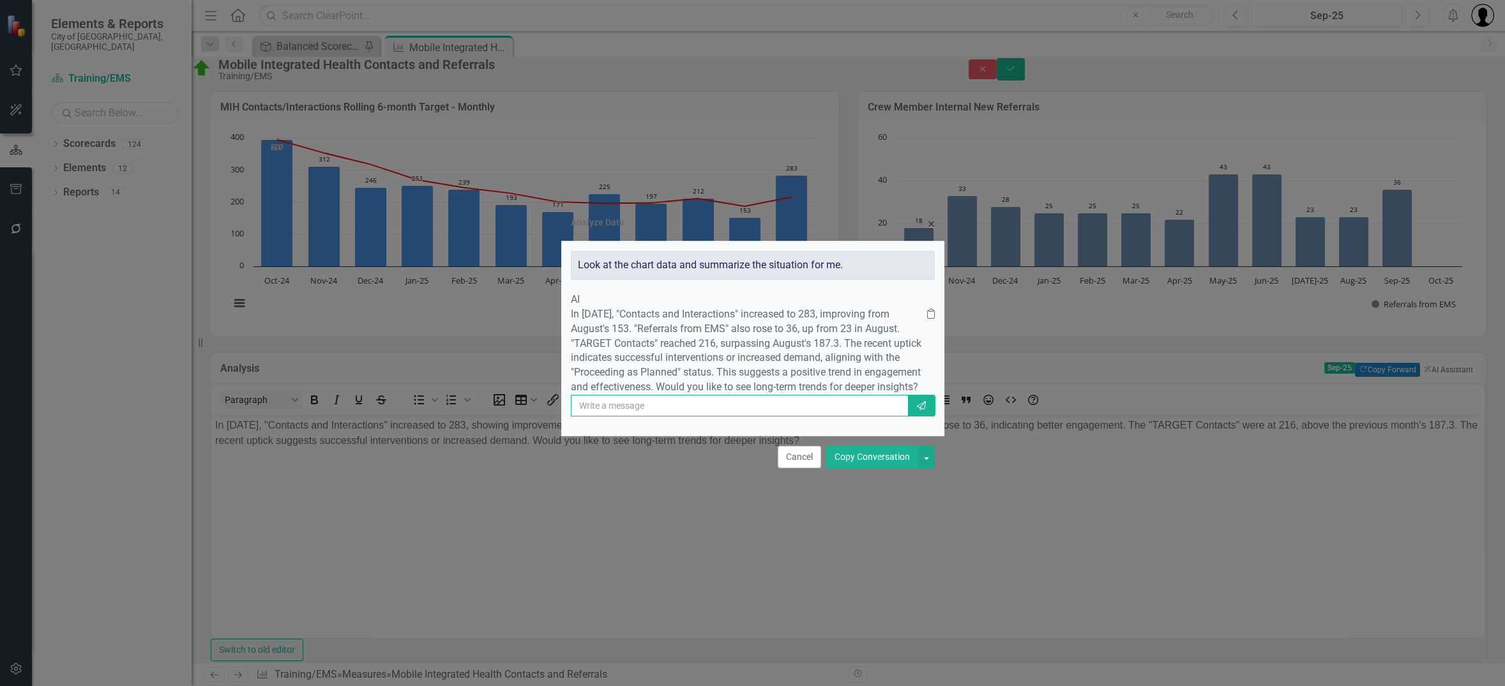
click at [711, 415] on input "text" at bounding box center [740, 406] width 338 height 22
type input "yes"
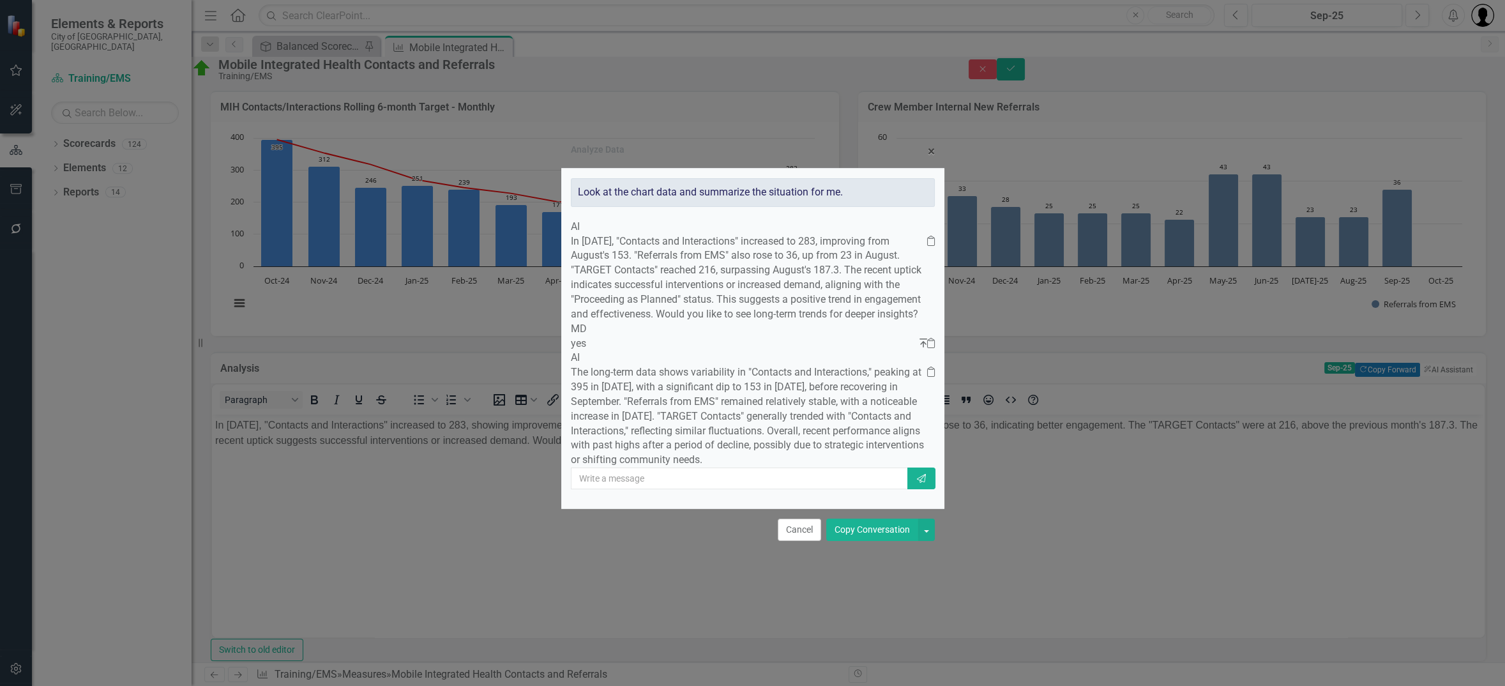
click at [864, 541] on button "Copy Conversation" at bounding box center [872, 530] width 92 height 22
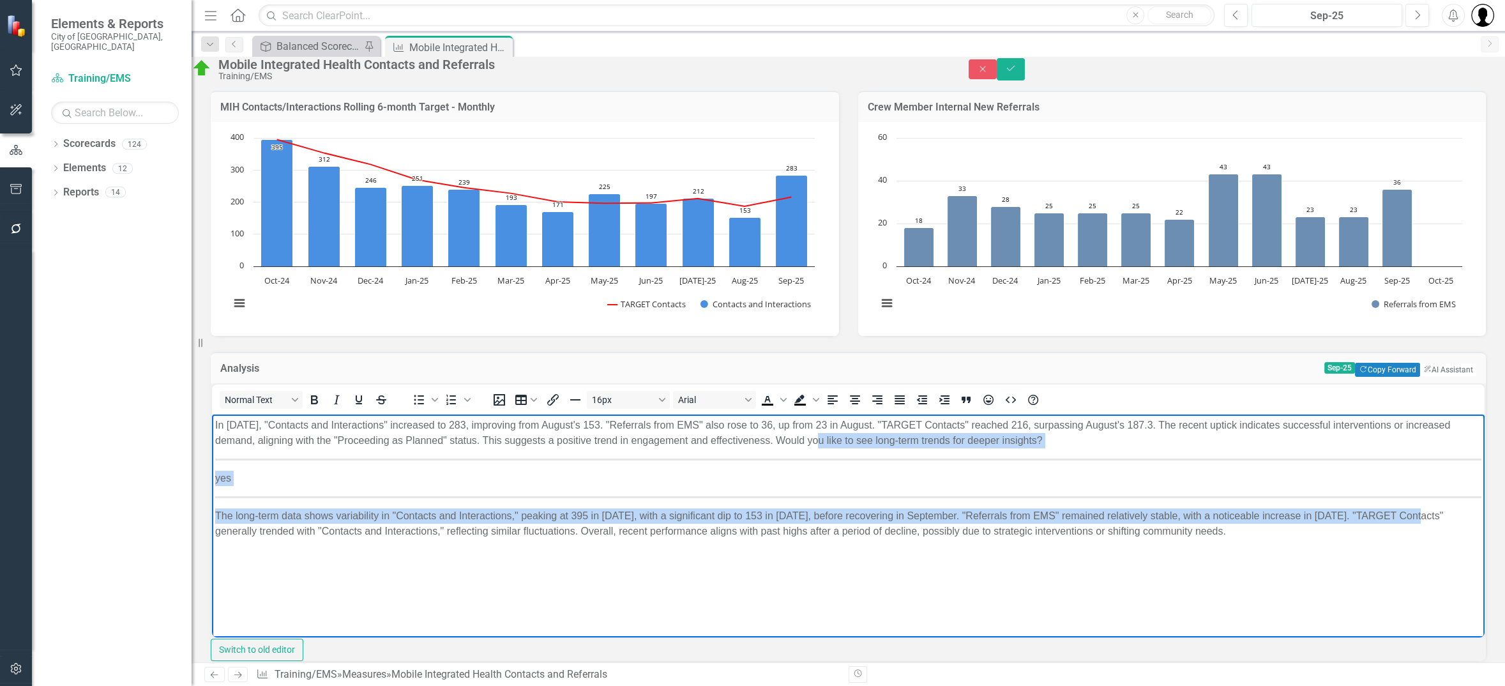
drag, startPoint x: 1448, startPoint y: 499, endPoint x: 823, endPoint y: 444, distance: 626.9
click at [823, 444] on body "In September 2025, "Contacts and Interactions" increased to 283, improving from…" at bounding box center [848, 510] width 1273 height 192
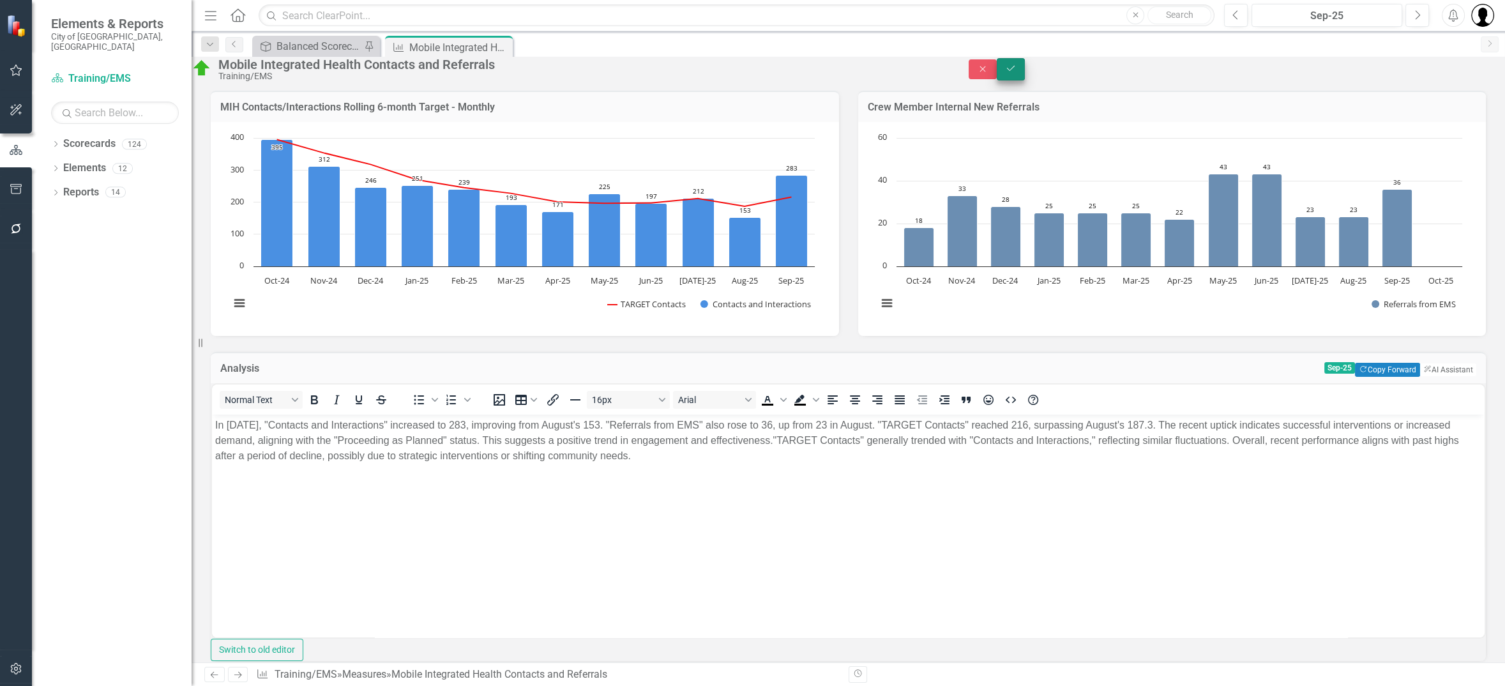
click at [1017, 71] on icon "Save" at bounding box center [1010, 68] width 11 height 9
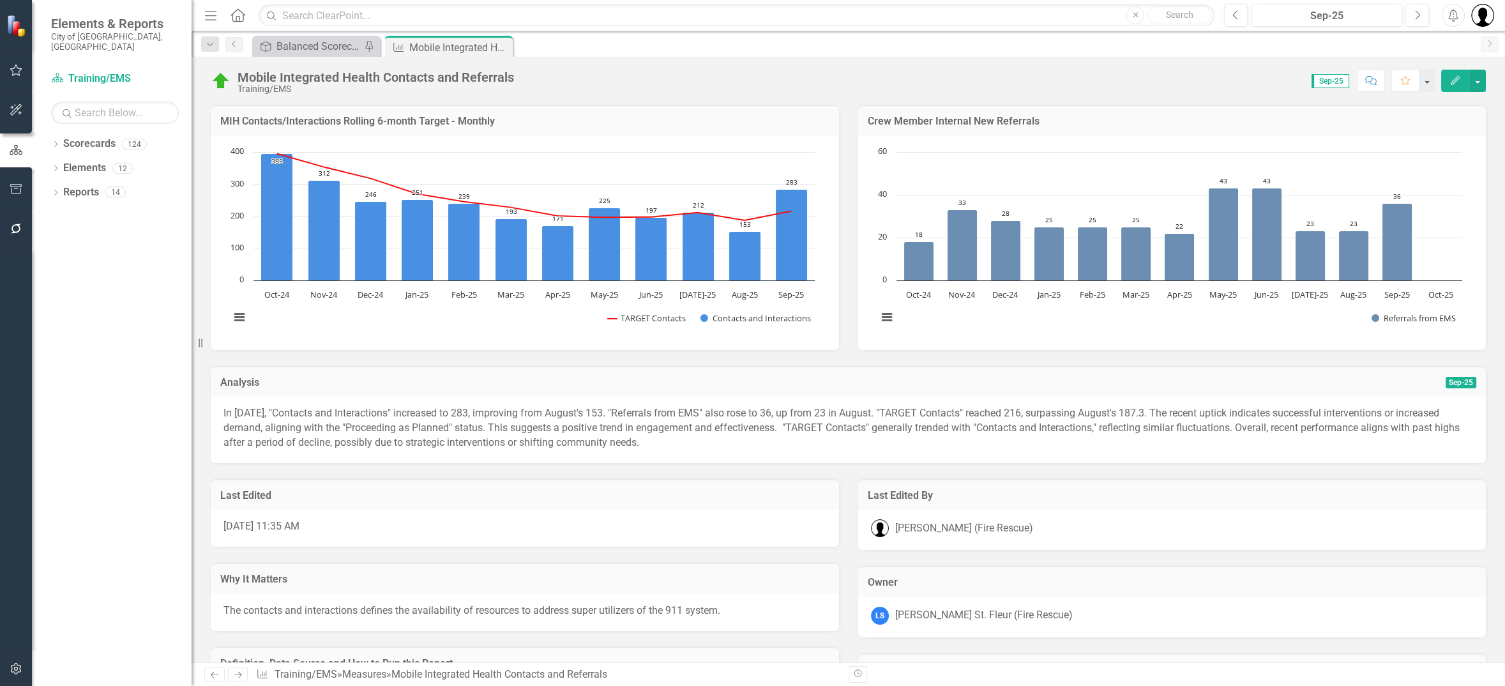
click at [774, 437] on p "In September 2025, "Contacts and Interactions" increased to 283, improving from…" at bounding box center [849, 428] width 1250 height 44
click at [773, 437] on p "In September 2025, "Contacts and Interactions" increased to 283, improving from…" at bounding box center [849, 428] width 1250 height 44
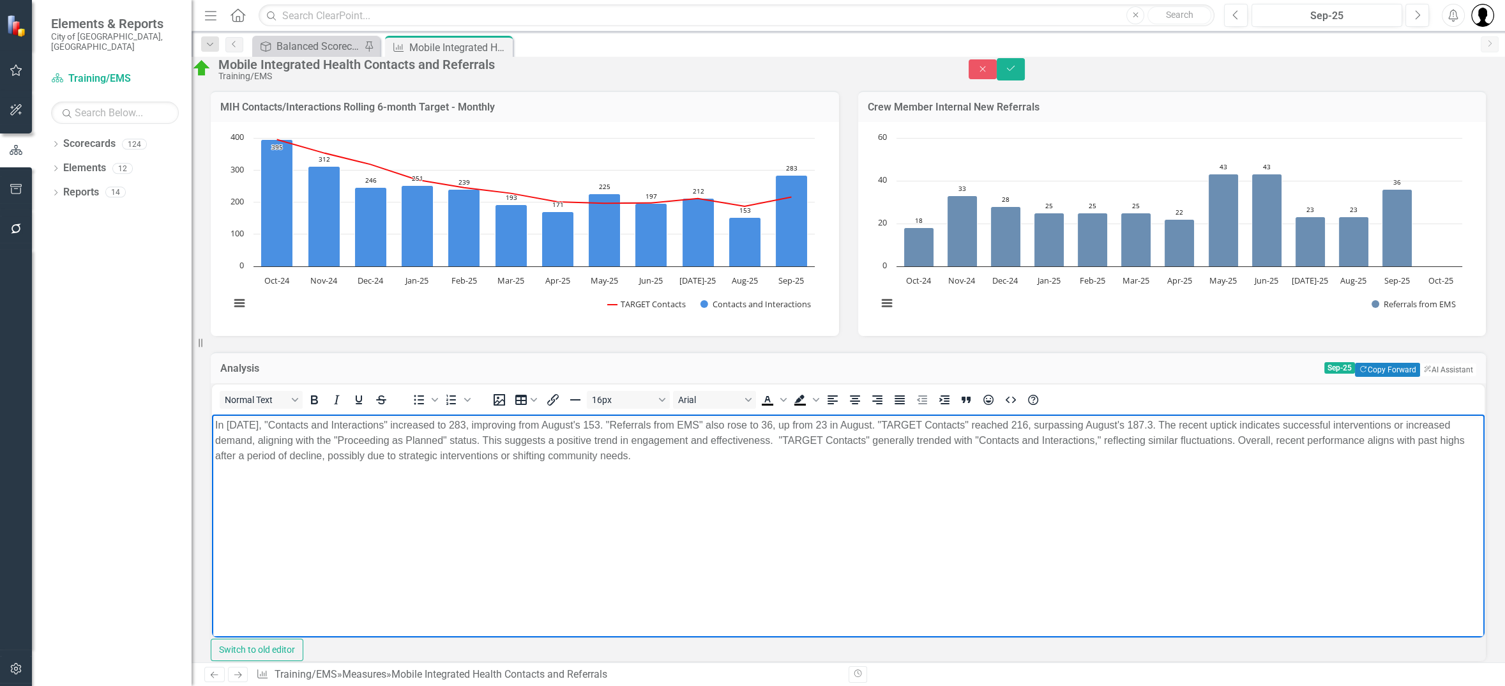
click at [715, 457] on p "In September 2025, "Contacts and Interactions" increased to 283, improving from…" at bounding box center [848, 440] width 1266 height 46
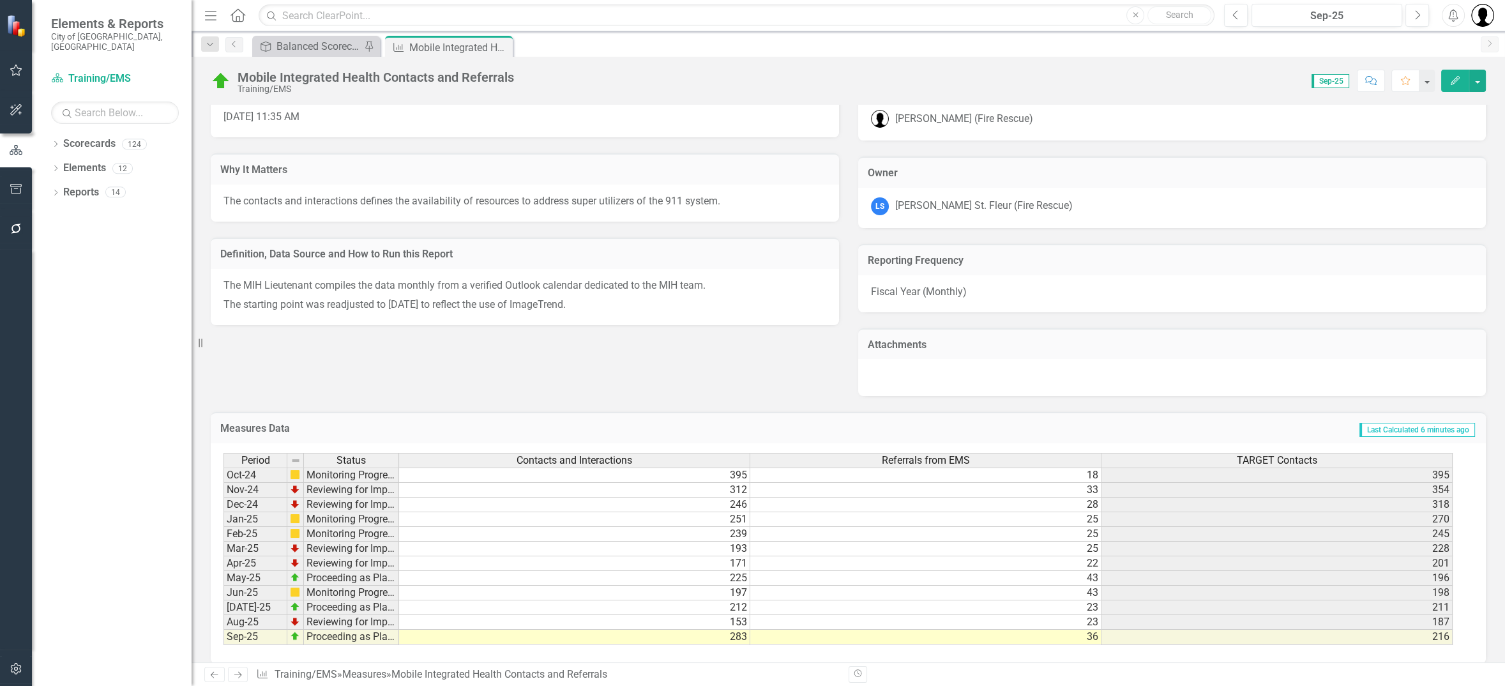
scroll to position [421, 0]
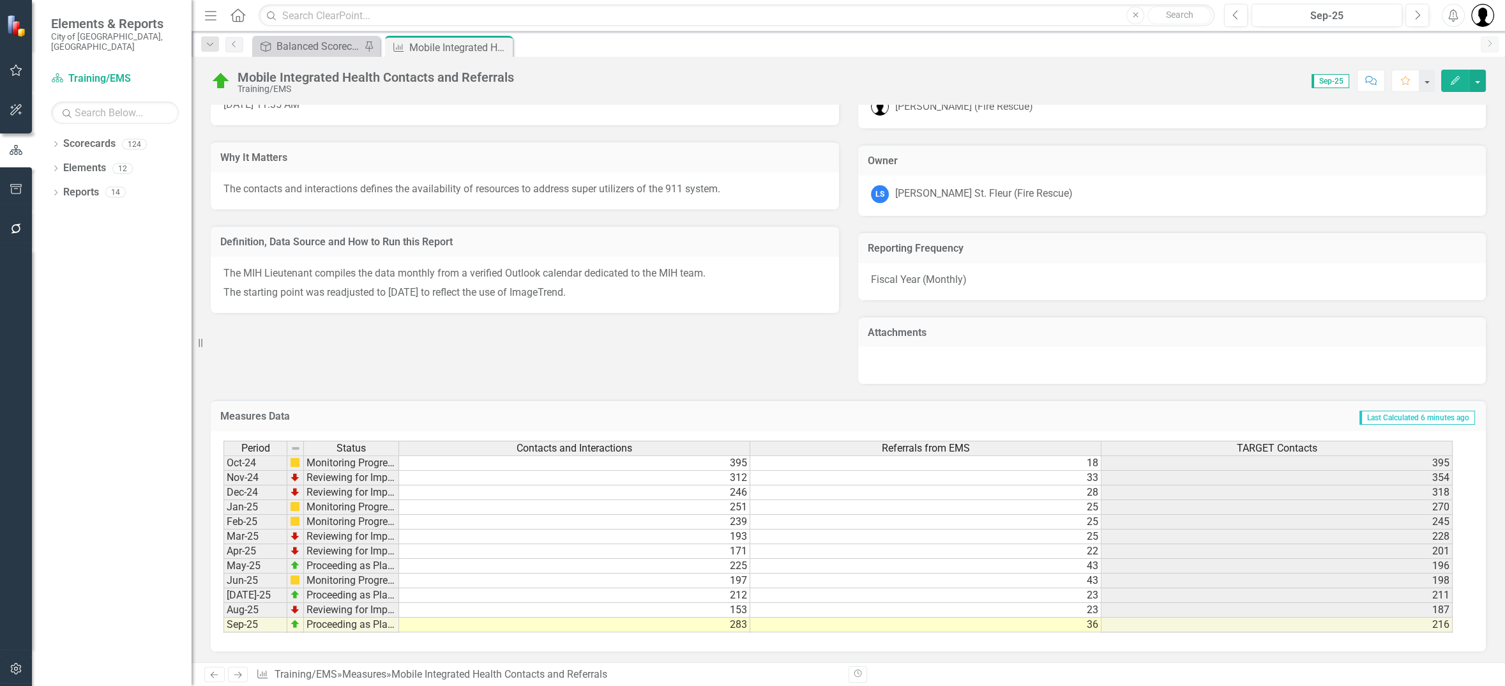
click at [619, 302] on div "The MIH Lieutenant compiles the data monthly from a verified Outlook calendar d…" at bounding box center [525, 285] width 628 height 57
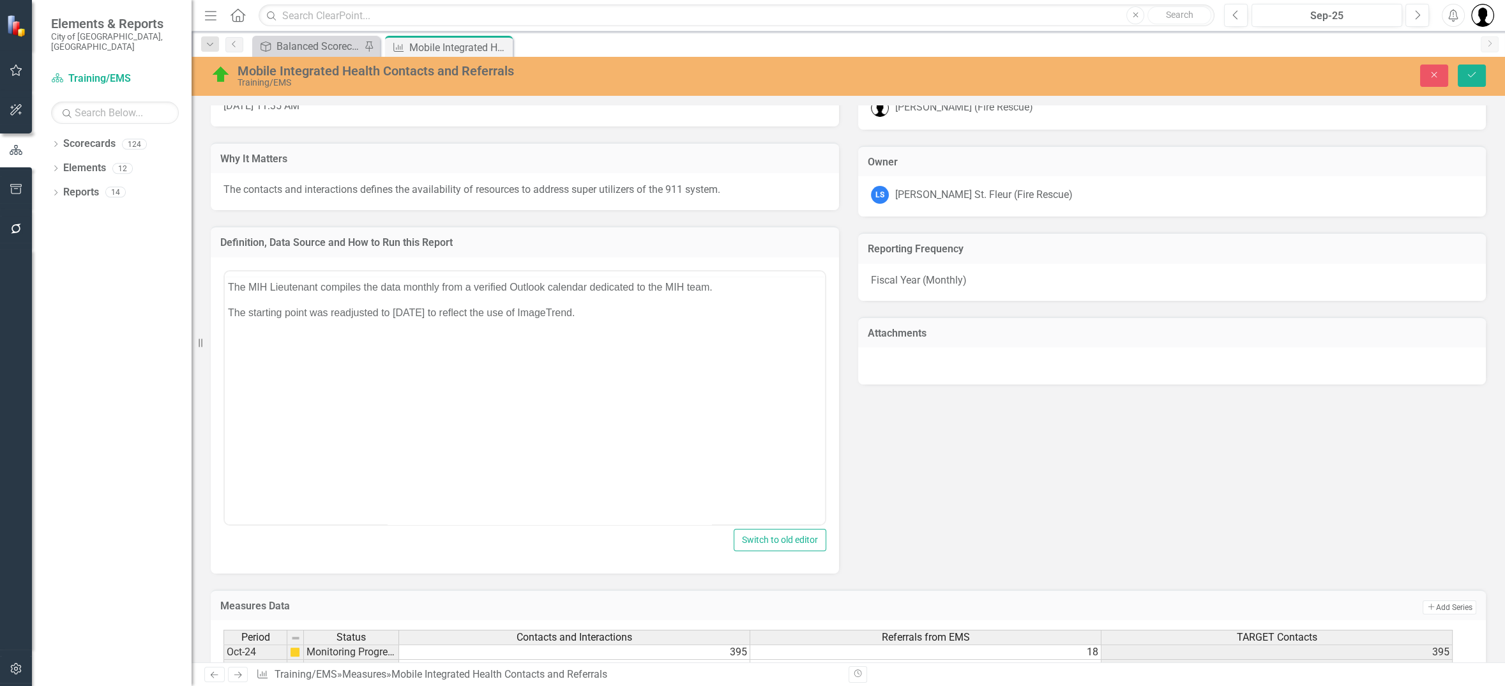
scroll to position [0, 0]
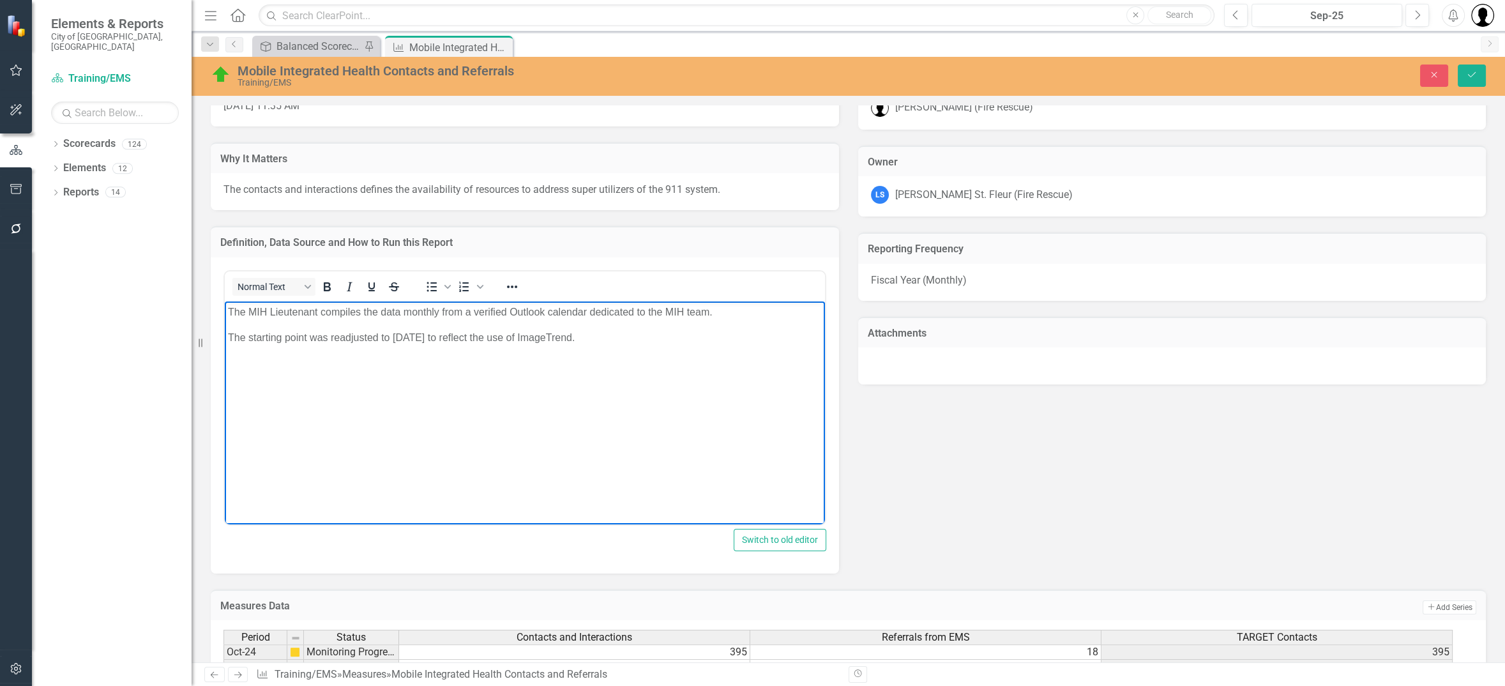
click at [631, 335] on p "The starting point was readjusted to [DATE] to reflect the use of ImageTrend." at bounding box center [525, 337] width 594 height 15
click at [1476, 69] on button "Save" at bounding box center [1472, 76] width 28 height 22
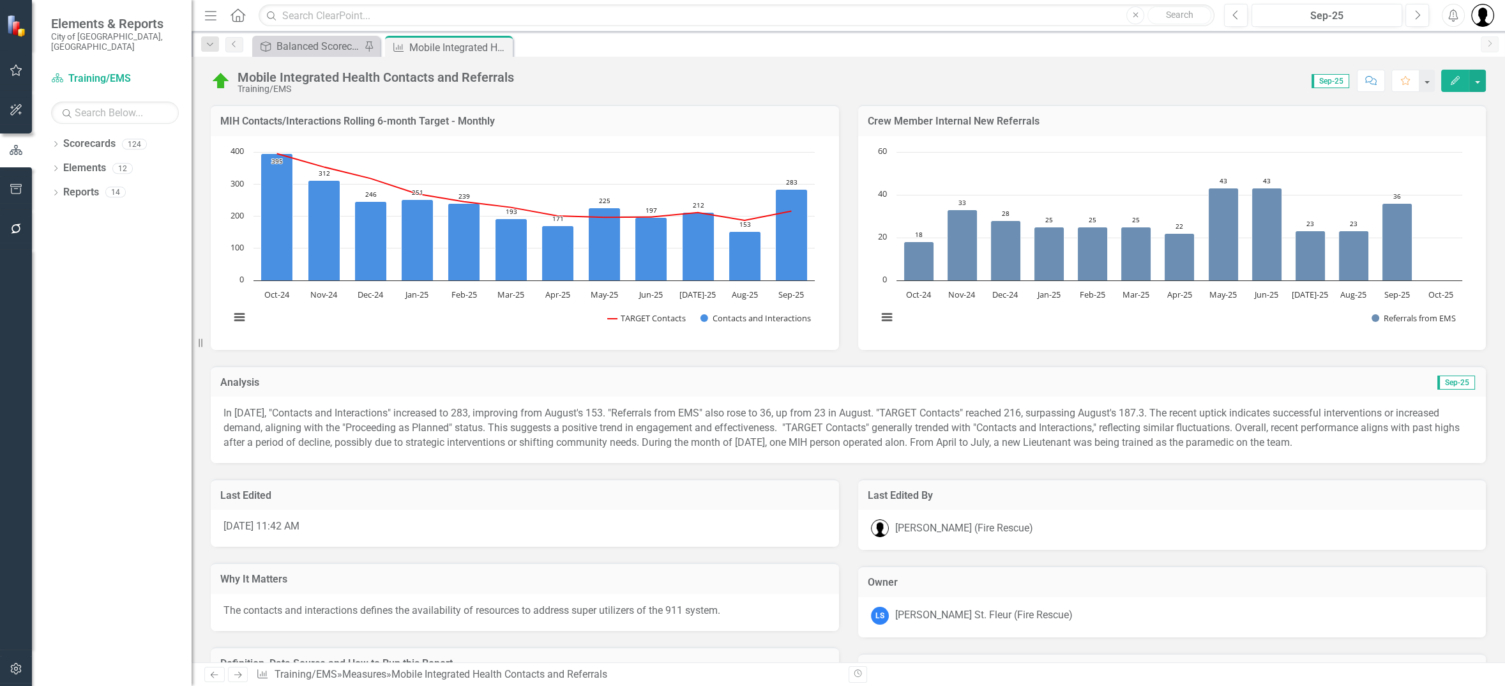
drag, startPoint x: 1476, startPoint y: 68, endPoint x: 1489, endPoint y: 117, distance: 50.2
click at [1476, 77] on div "Mobile Integrated Health Contacts and Referrals Training/EMS Score: 0.00 Sep-25…" at bounding box center [849, 76] width 1314 height 38
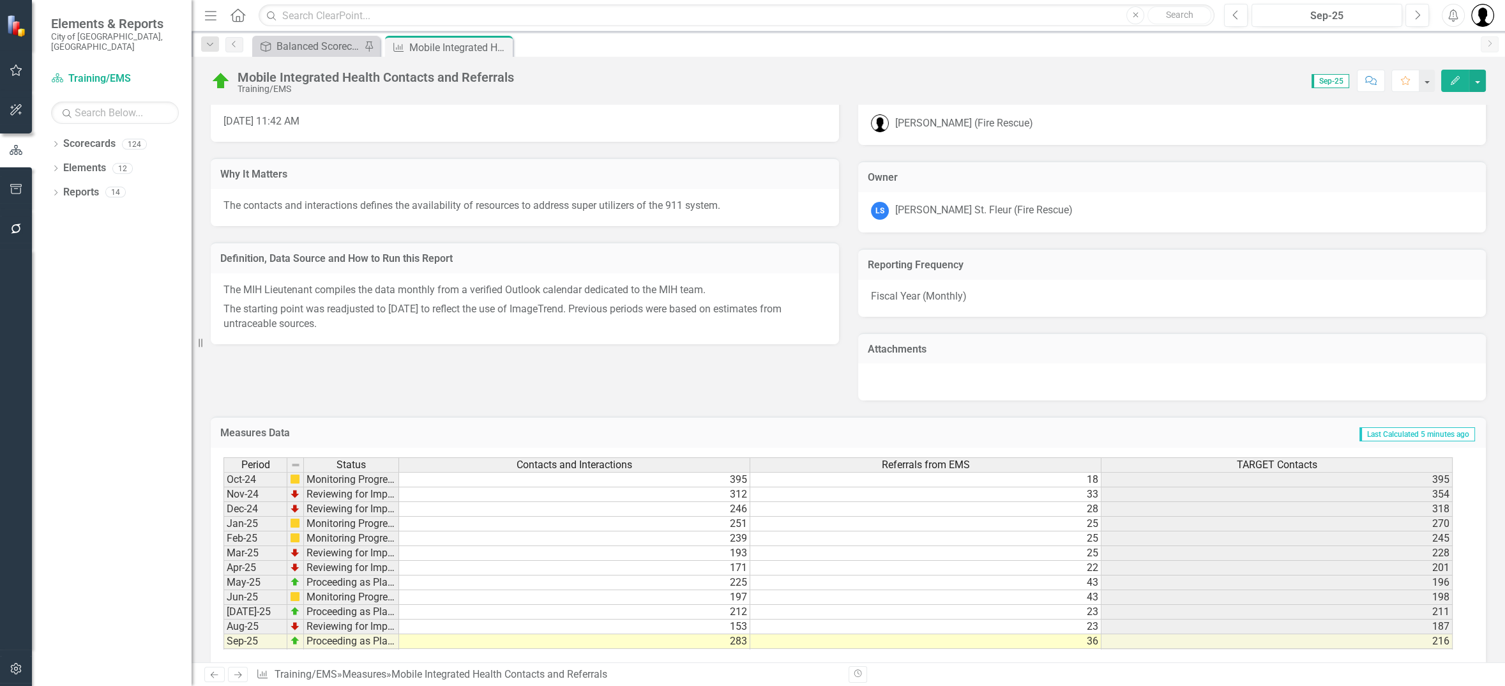
scroll to position [421, 0]
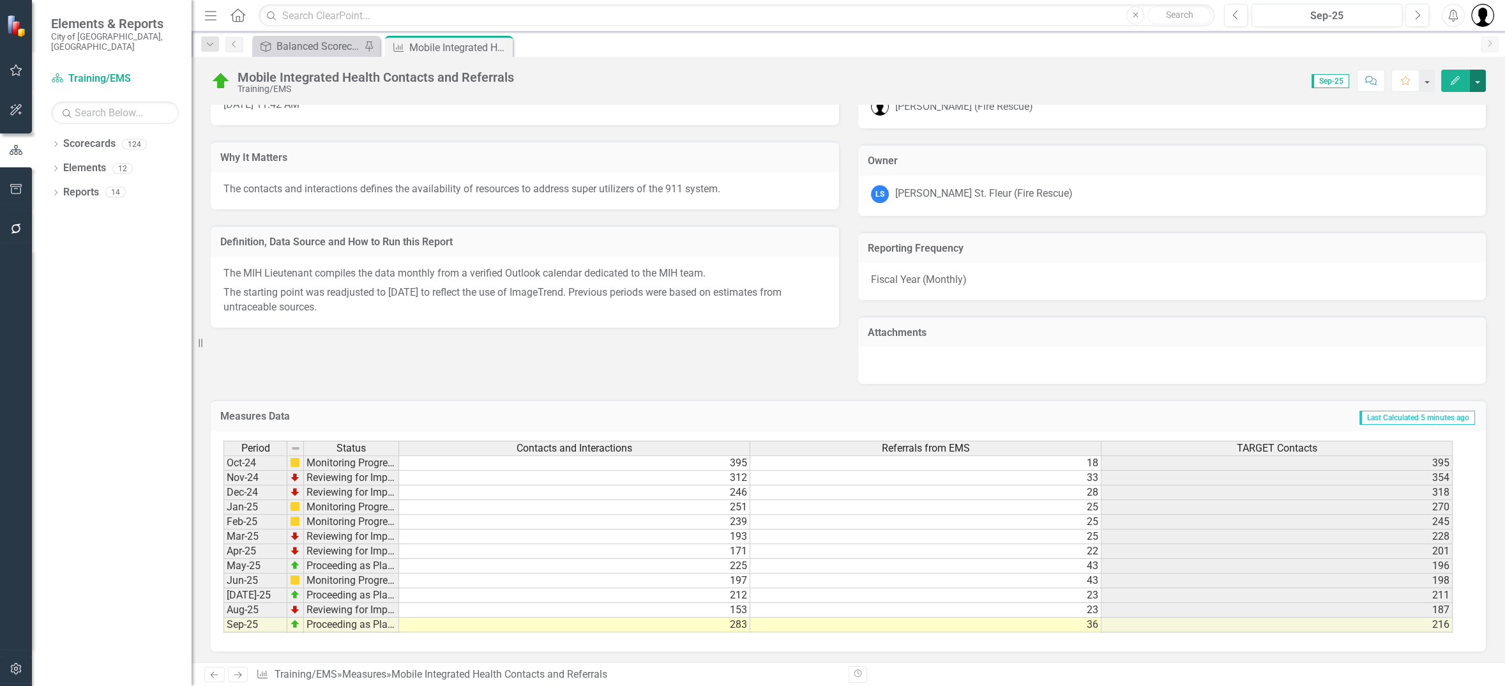
click at [1477, 74] on button "button" at bounding box center [1477, 81] width 17 height 22
click at [1400, 101] on link "Edit Edit Measures" at bounding box center [1421, 104] width 130 height 24
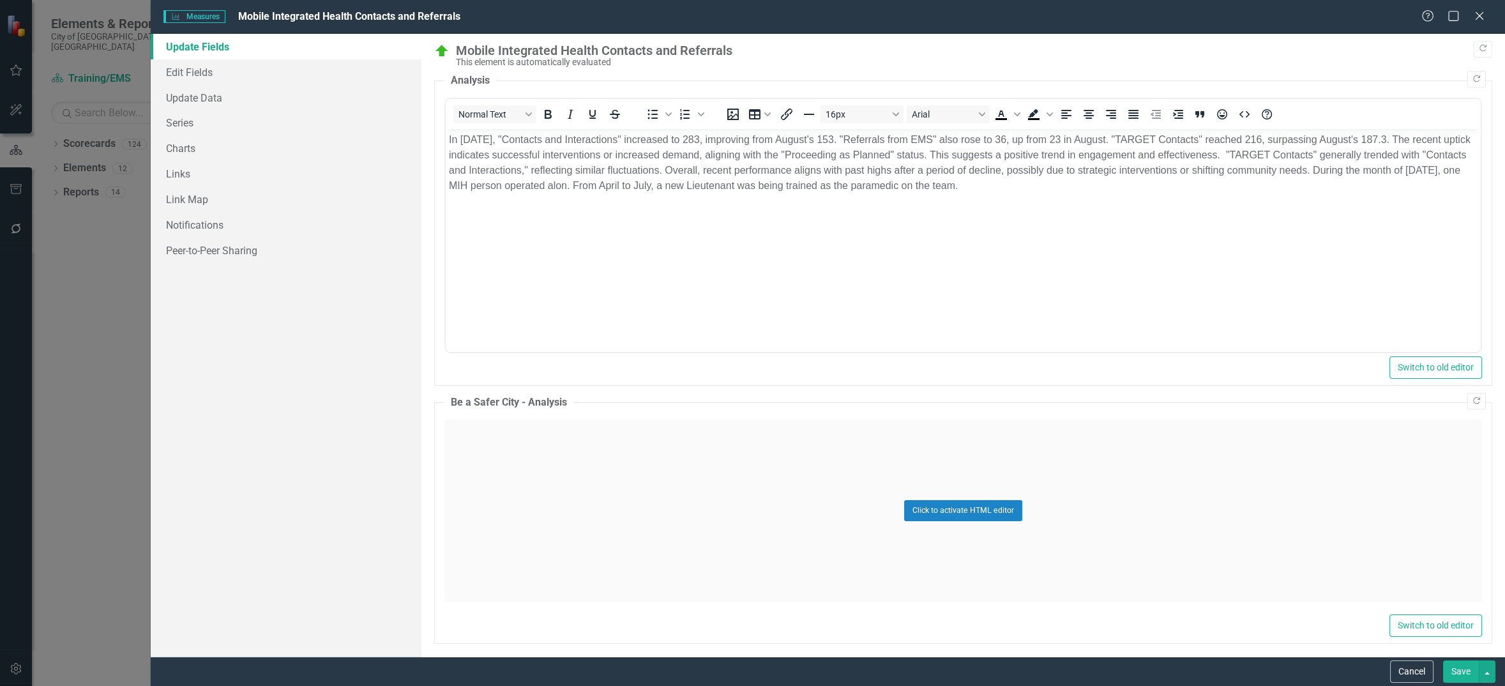
scroll to position [0, 0]
click at [188, 71] on link "Edit Fields" at bounding box center [286, 72] width 271 height 26
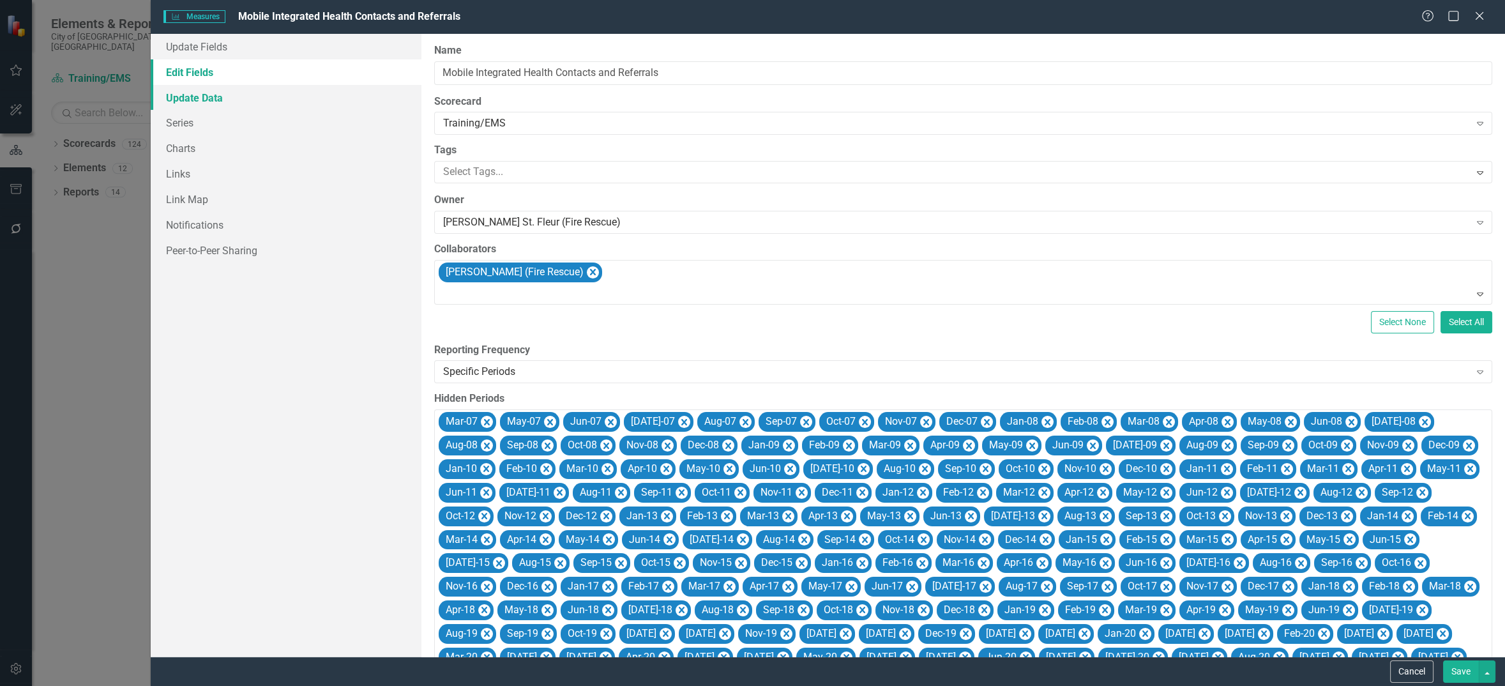
click at [190, 97] on link "Update Data" at bounding box center [286, 98] width 271 height 26
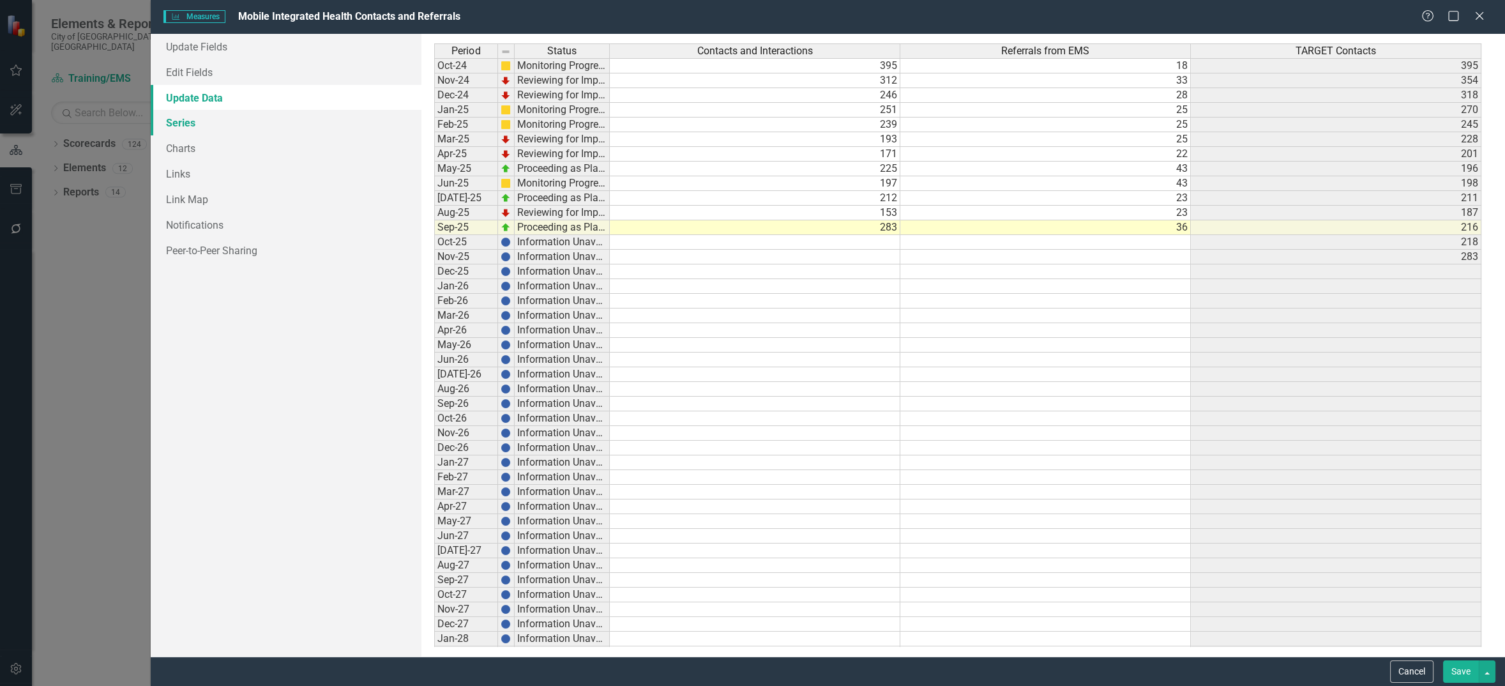
click at [185, 119] on link "Series" at bounding box center [286, 123] width 271 height 26
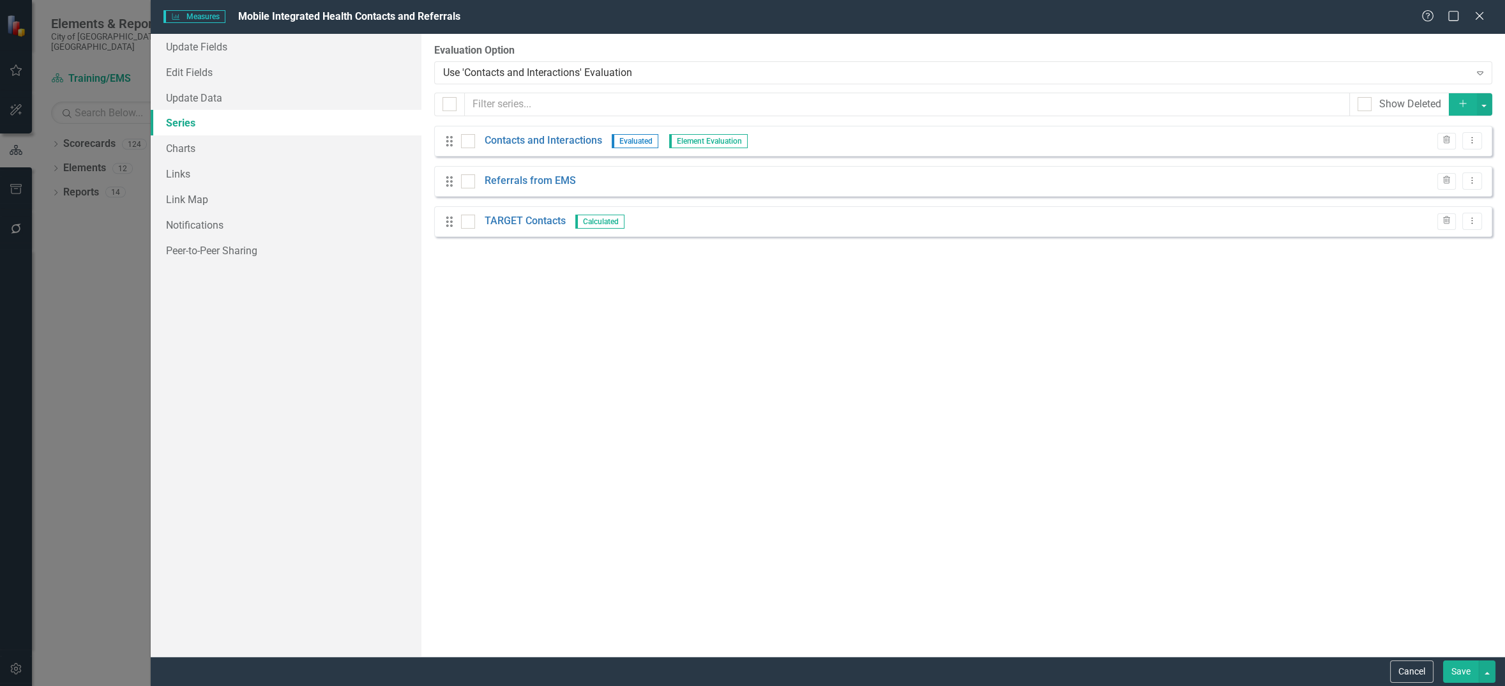
click at [1458, 107] on icon "Add" at bounding box center [1462, 103] width 11 height 9
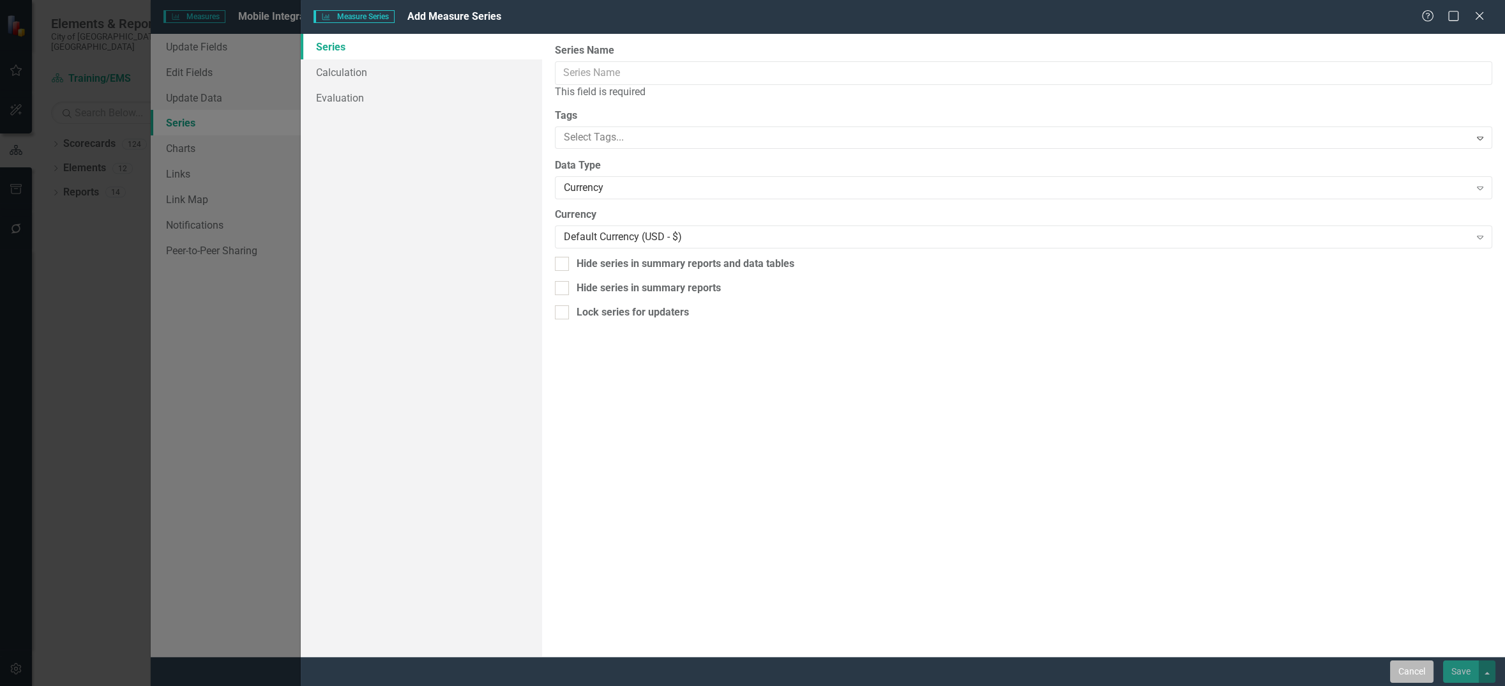
click at [1418, 674] on button "Cancel" at bounding box center [1411, 671] width 43 height 22
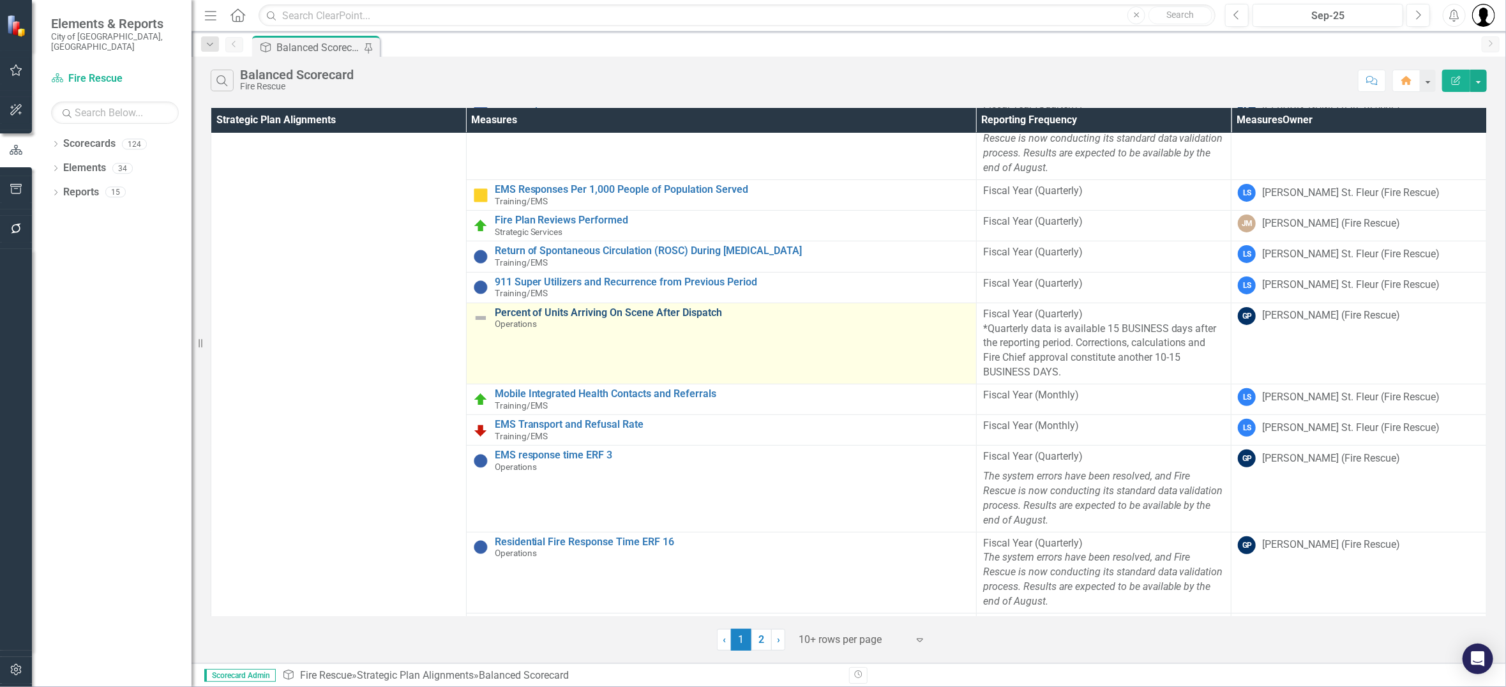
scroll to position [170, 0]
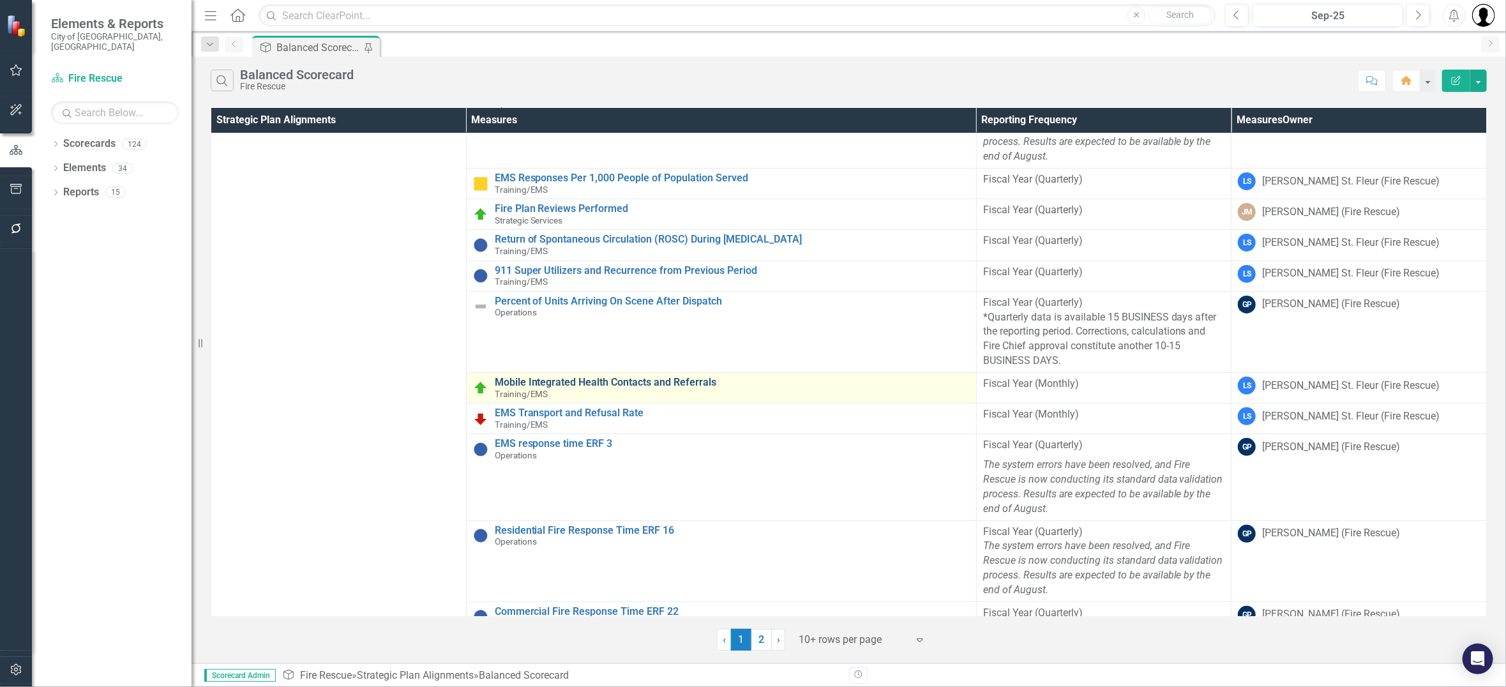
click at [618, 383] on link "Mobile Integrated Health Contacts and Referrals" at bounding box center [732, 382] width 475 height 11
